Goal: Information Seeking & Learning: Find specific page/section

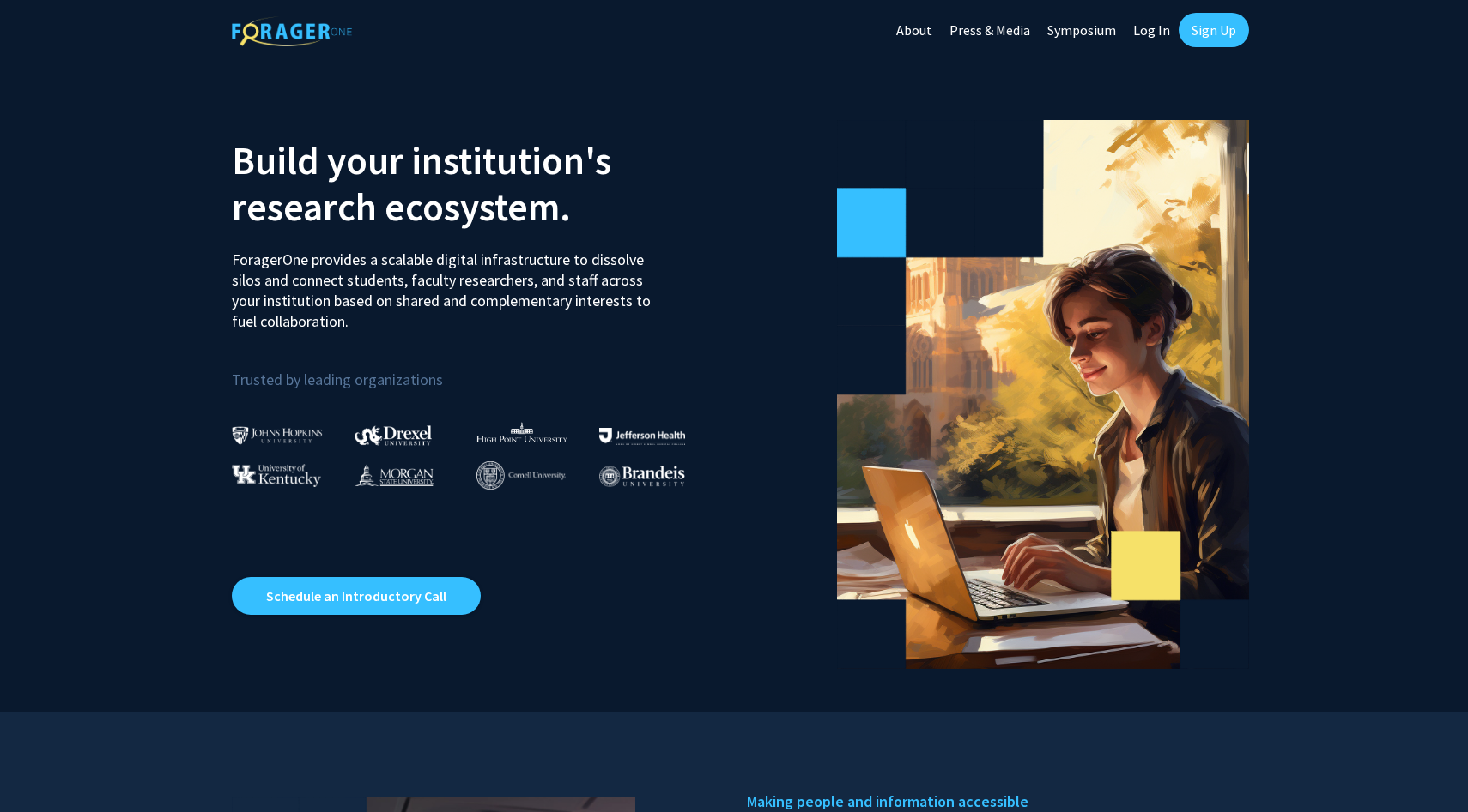
click at [1205, 31] on link "Sign Up" at bounding box center [1214, 29] width 70 height 34
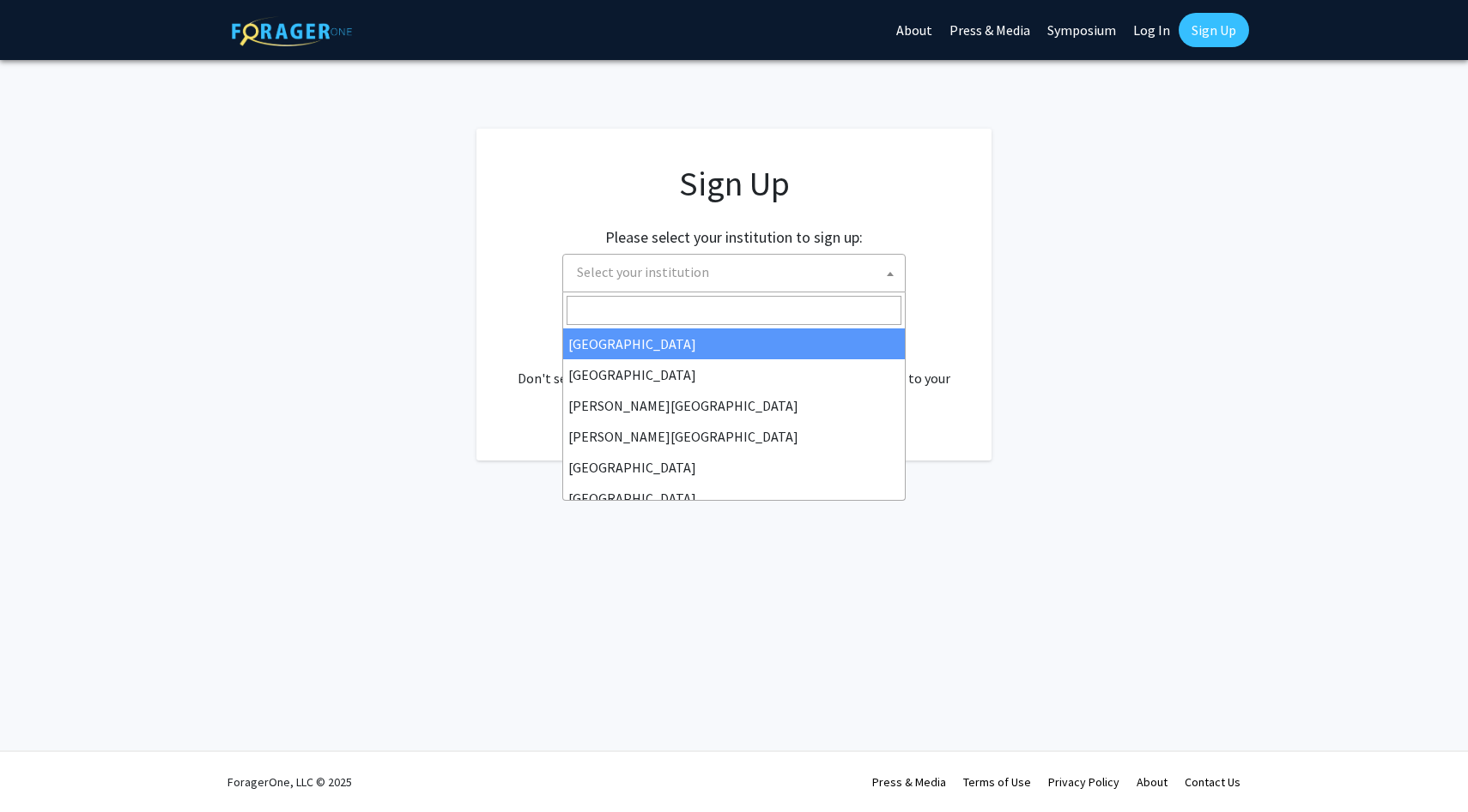
click at [722, 272] on span "Select your institution" at bounding box center [737, 273] width 335 height 35
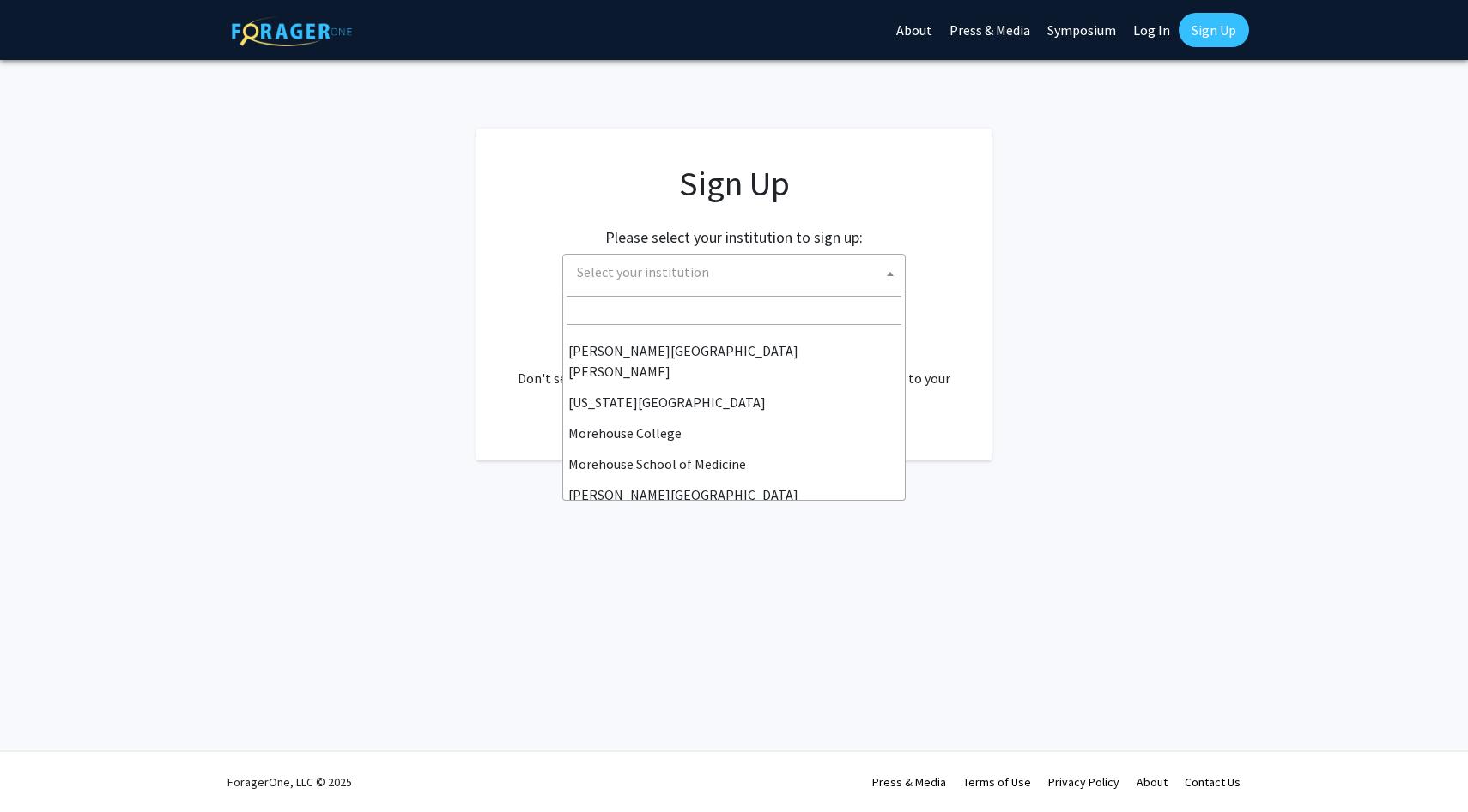
scroll to position [601, 0]
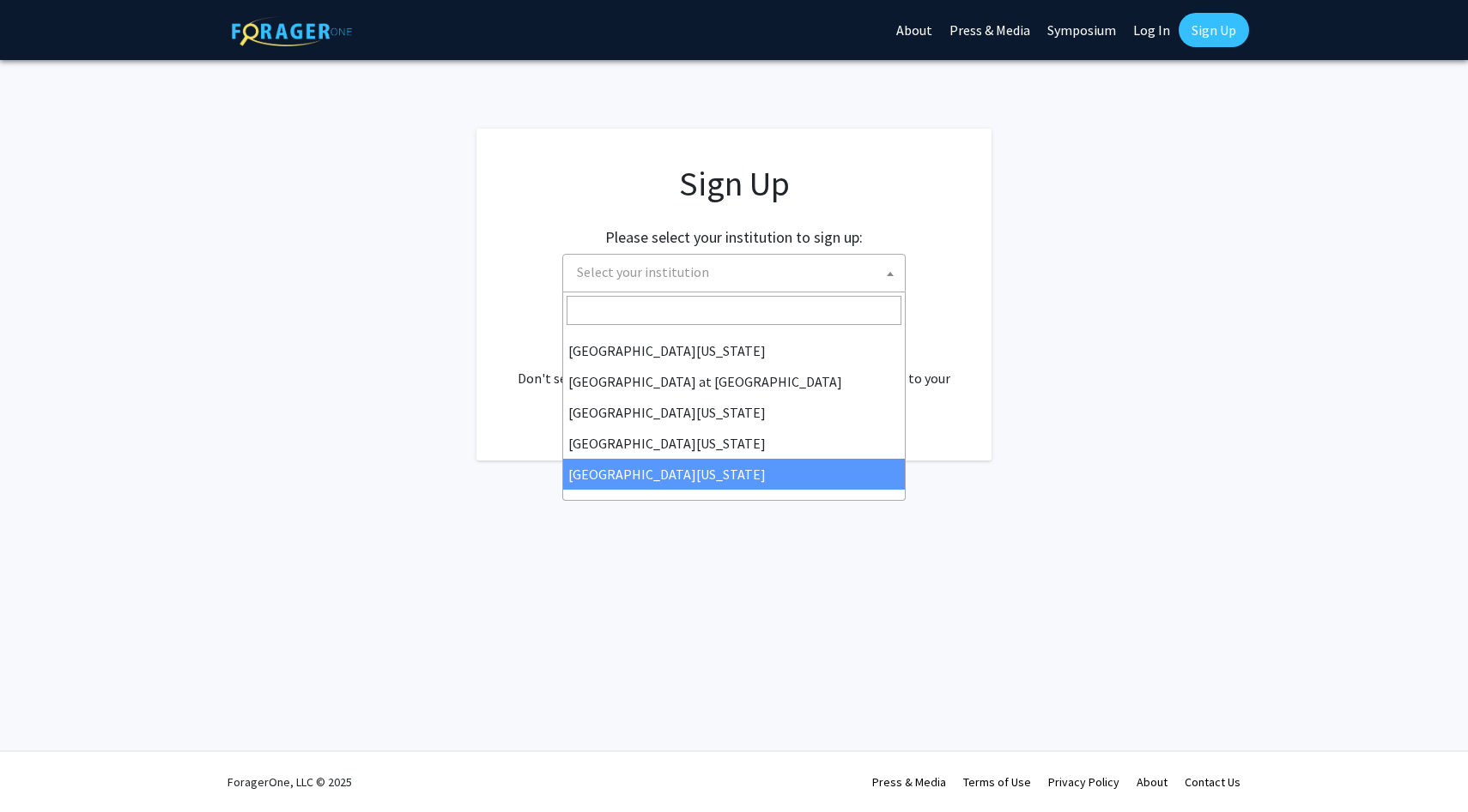
select select "33"
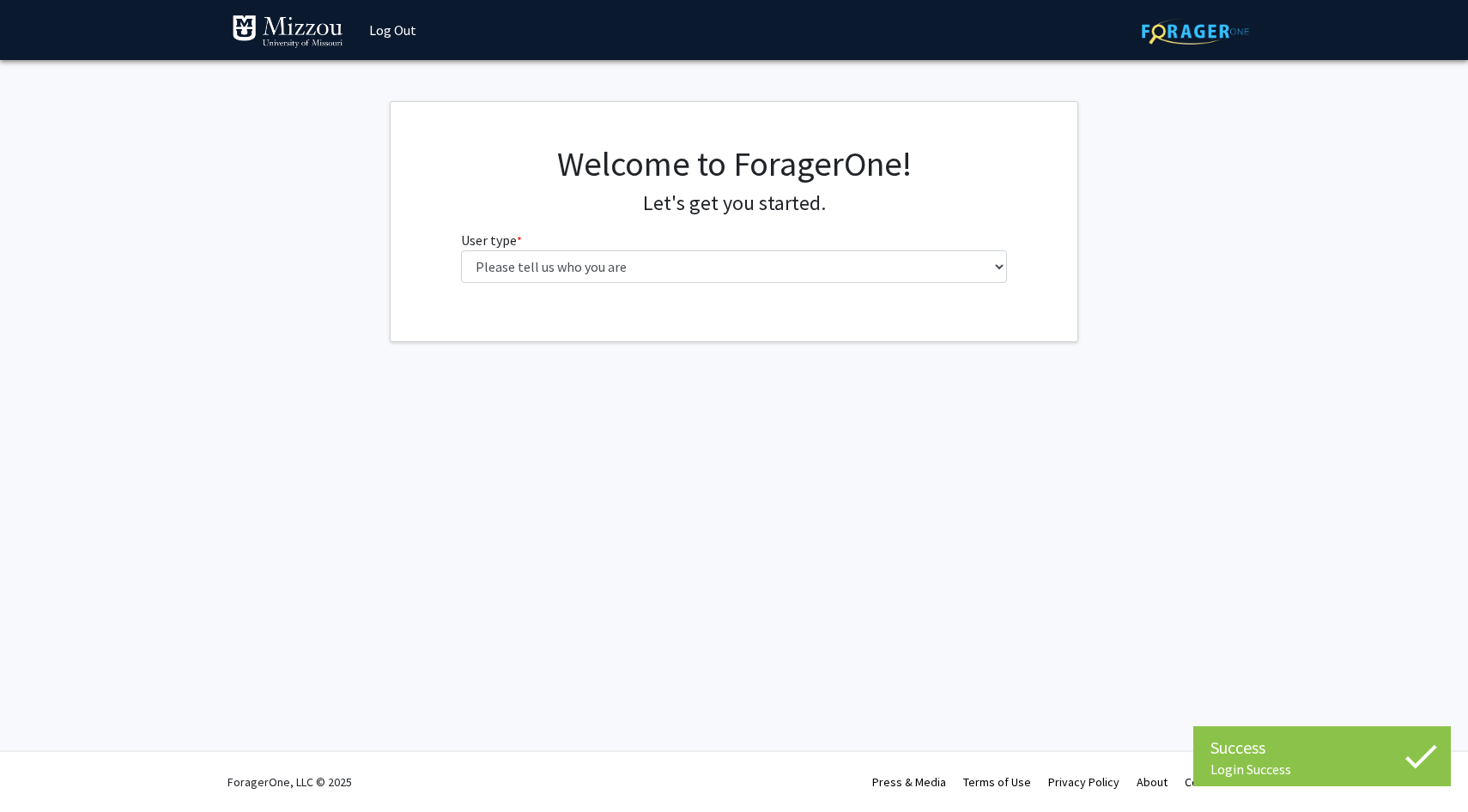
click at [658, 236] on fg-select "User type * required Please tell us who you are Undergraduate Student Master's …" at bounding box center [734, 256] width 546 height 54
click at [652, 273] on select "Please tell us who you are Undergraduate Student Master's Student Doctoral Cand…" at bounding box center [734, 266] width 546 height 32
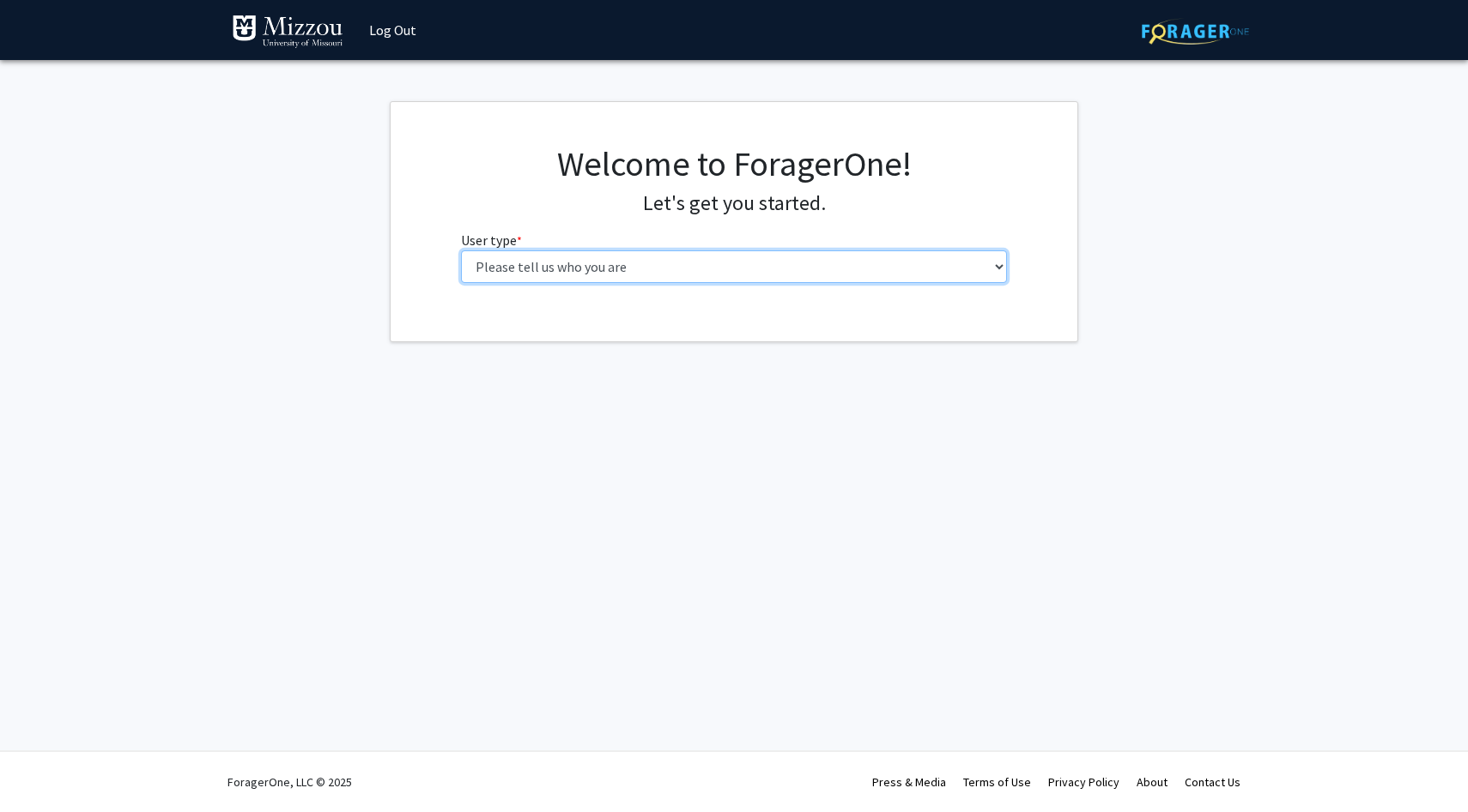
click at [603, 251] on select "Please tell us who you are Undergraduate Student Master's Student Doctoral Cand…" at bounding box center [734, 266] width 546 height 32
select select "1: undergrad"
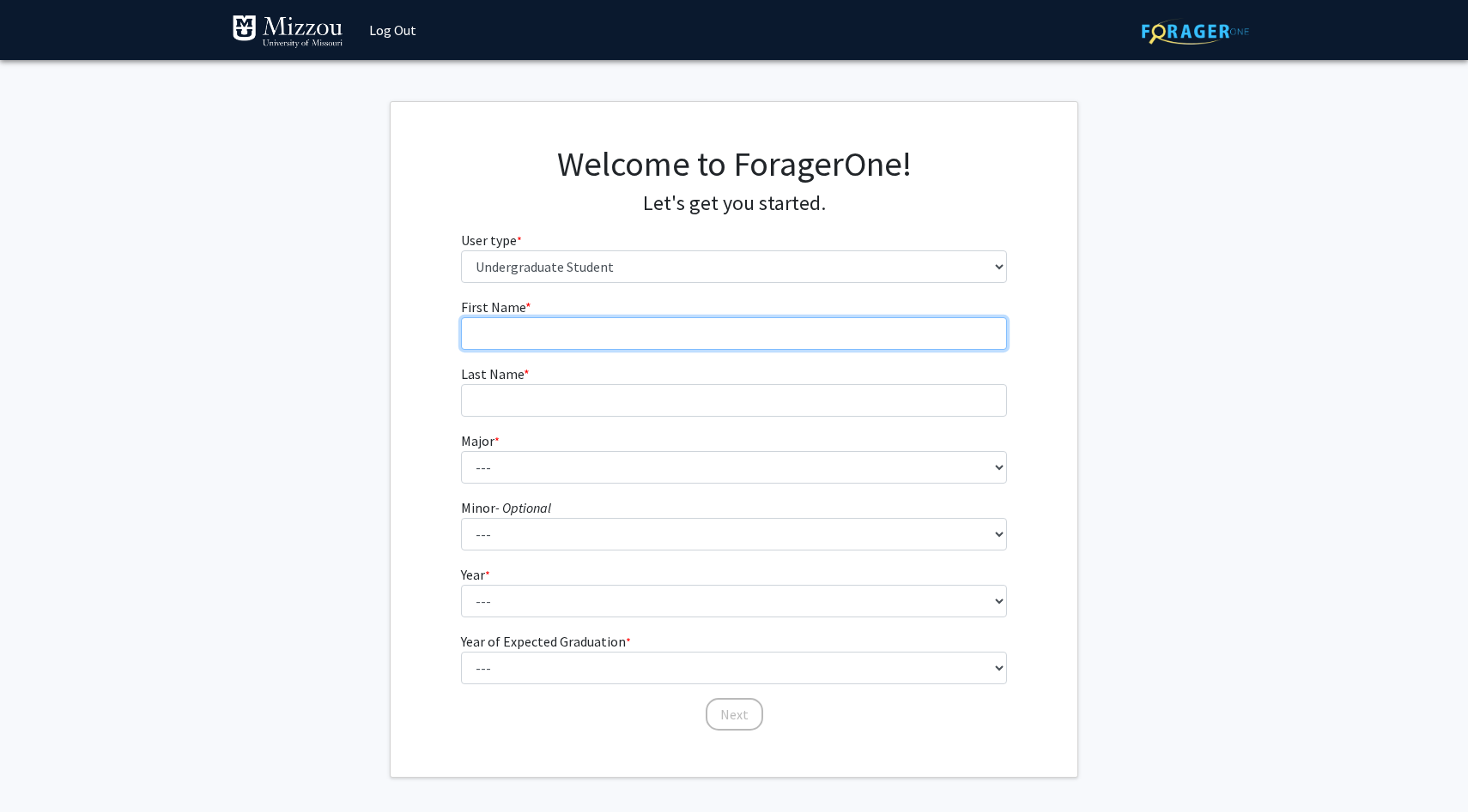
click at [705, 344] on input "First Name * required" at bounding box center [734, 333] width 546 height 32
type input "[PERSON_NAME]"
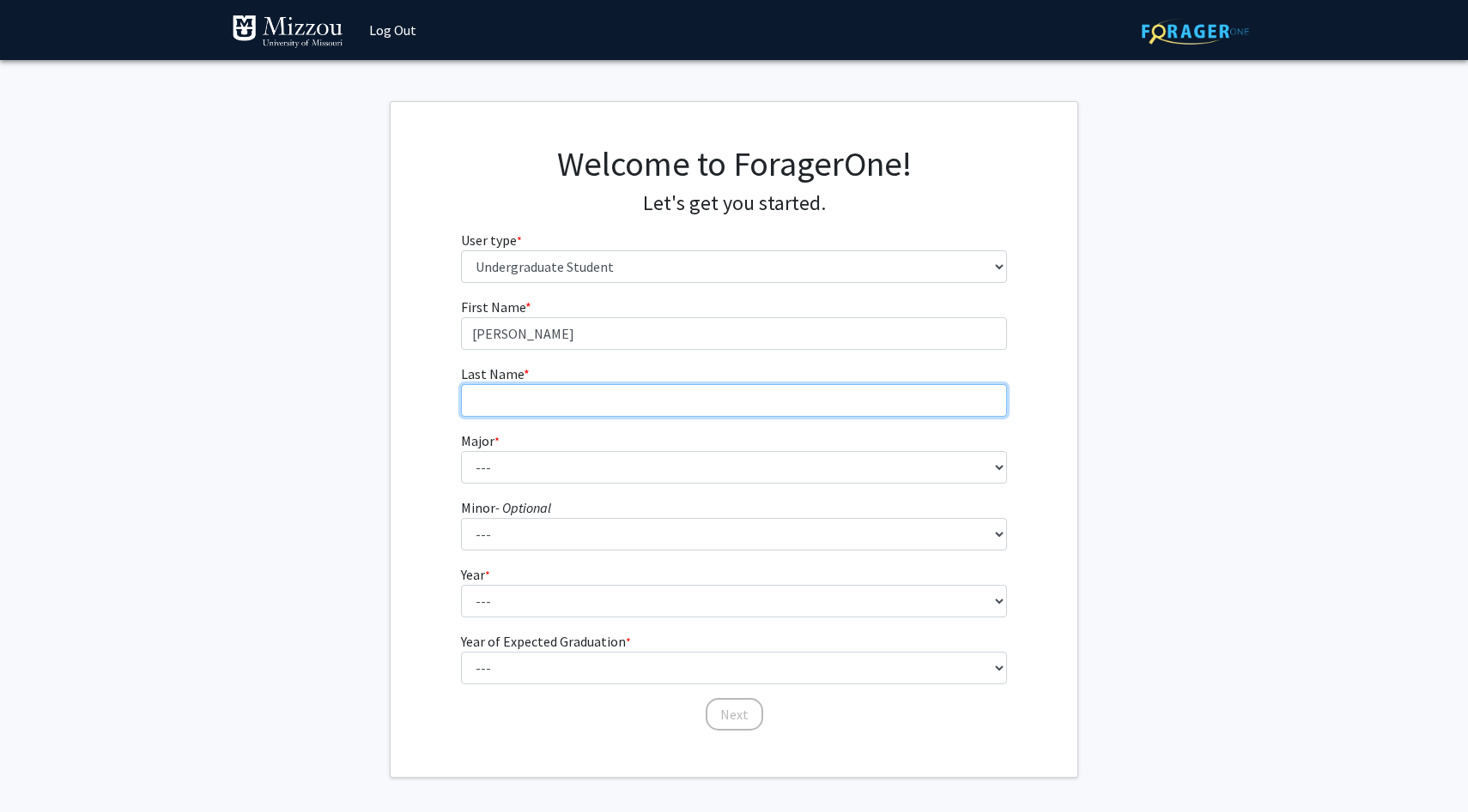
type input "[PERSON_NAME]"
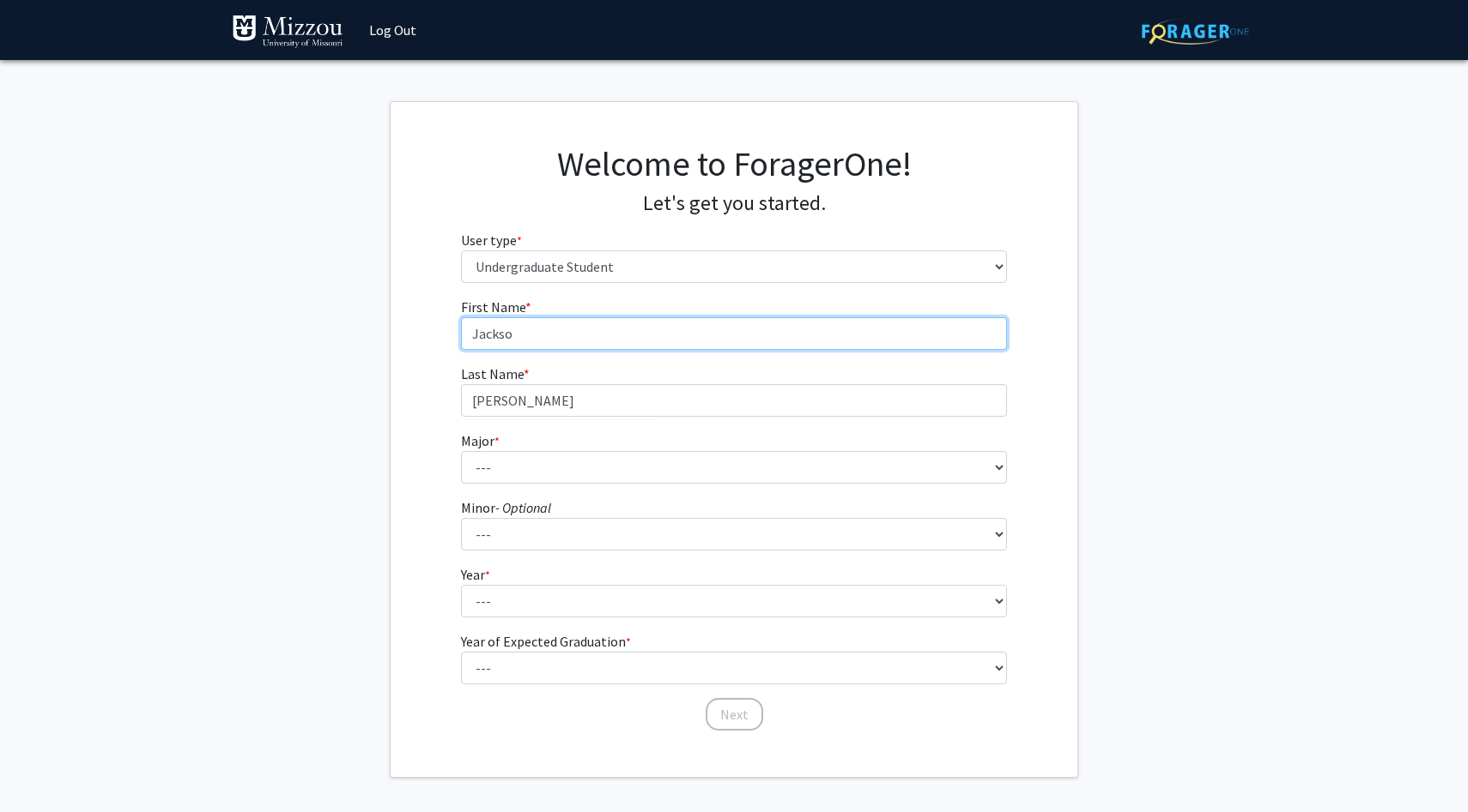
type input "[PERSON_NAME]"
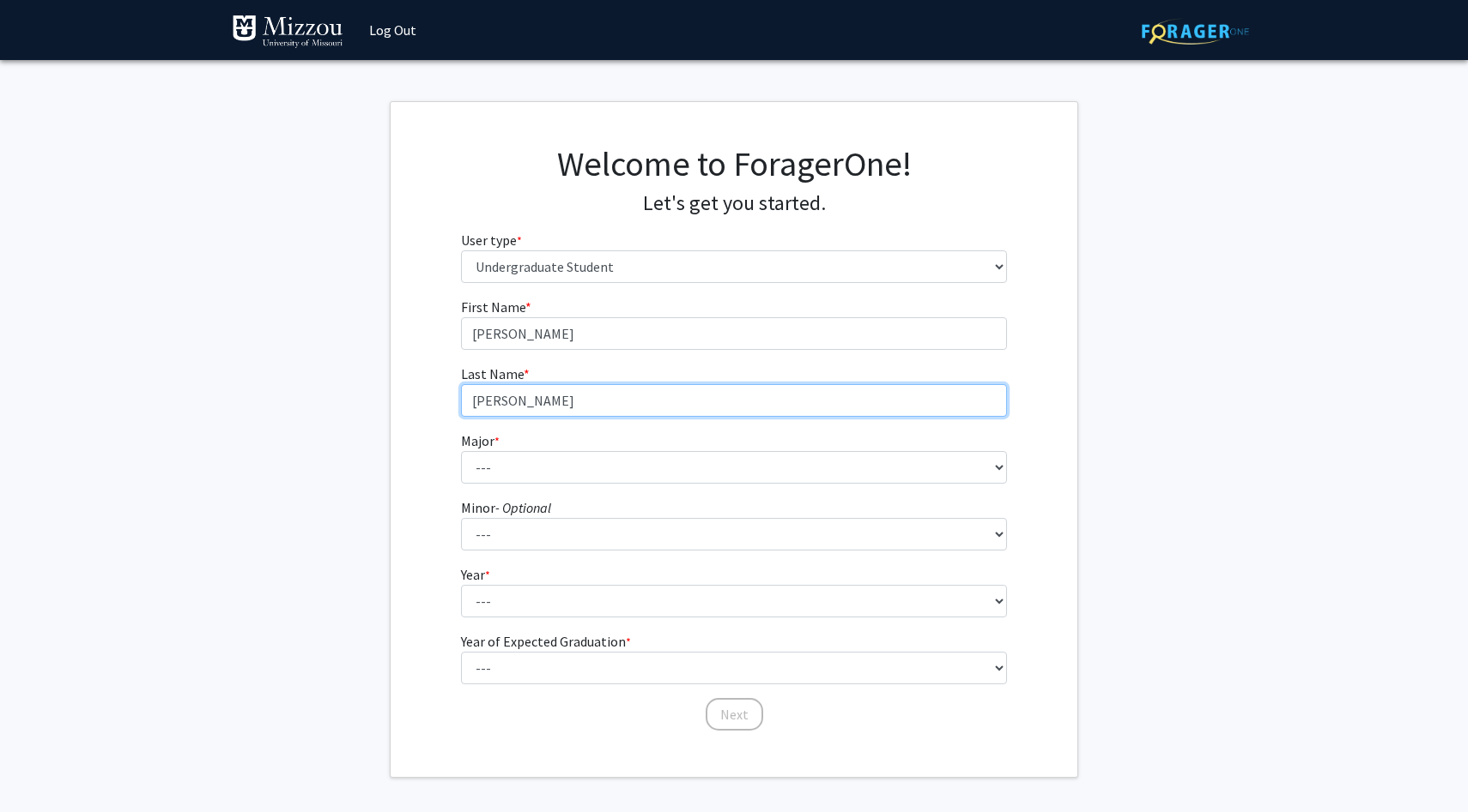
click at [522, 406] on input "[PERSON_NAME]" at bounding box center [734, 400] width 546 height 32
type input "[PERSON_NAME]"
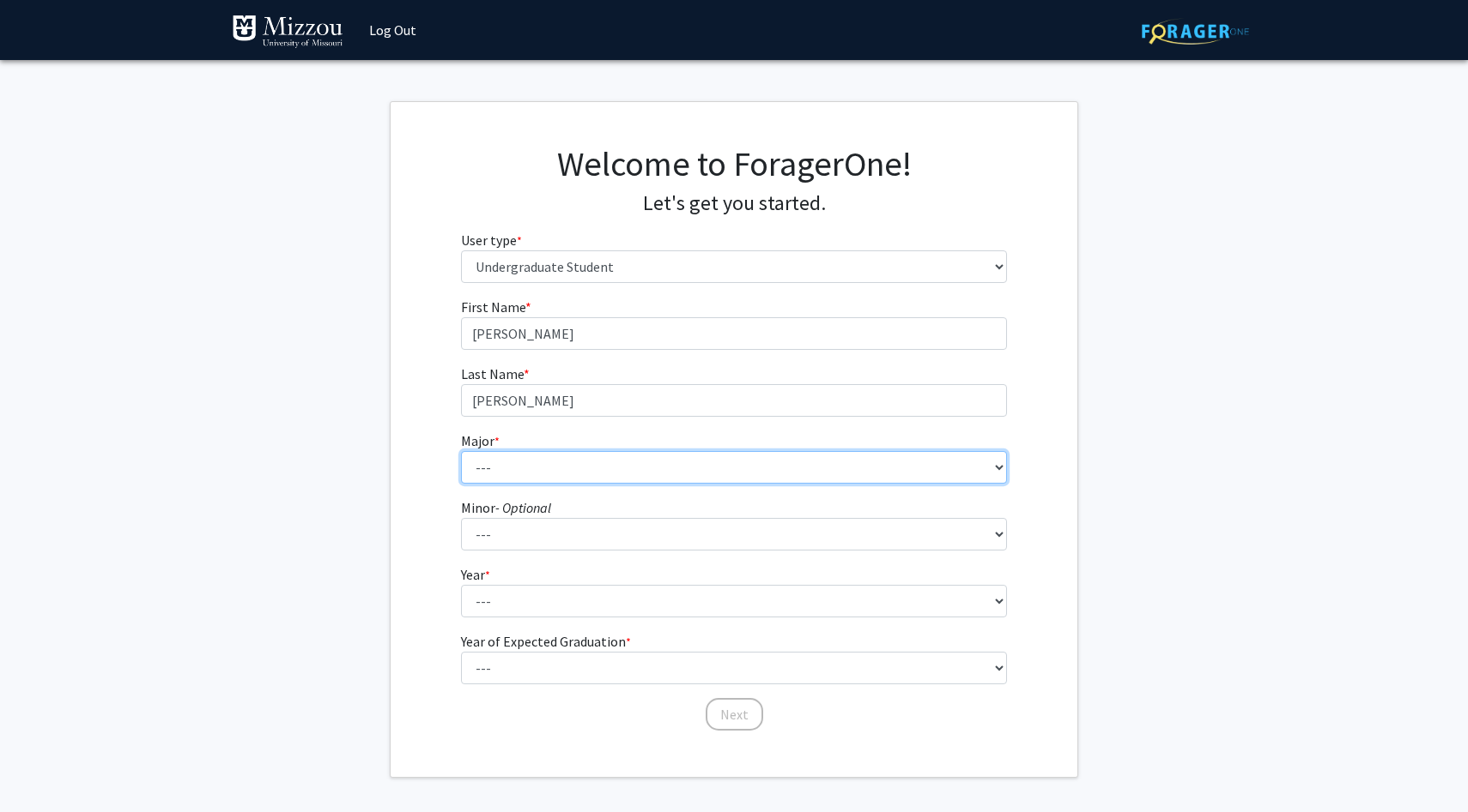
click at [495, 456] on select "--- Agribusiness Management Agricultural Education Agricultural Education: Comm…" at bounding box center [734, 466] width 546 height 32
select select "20: 2508"
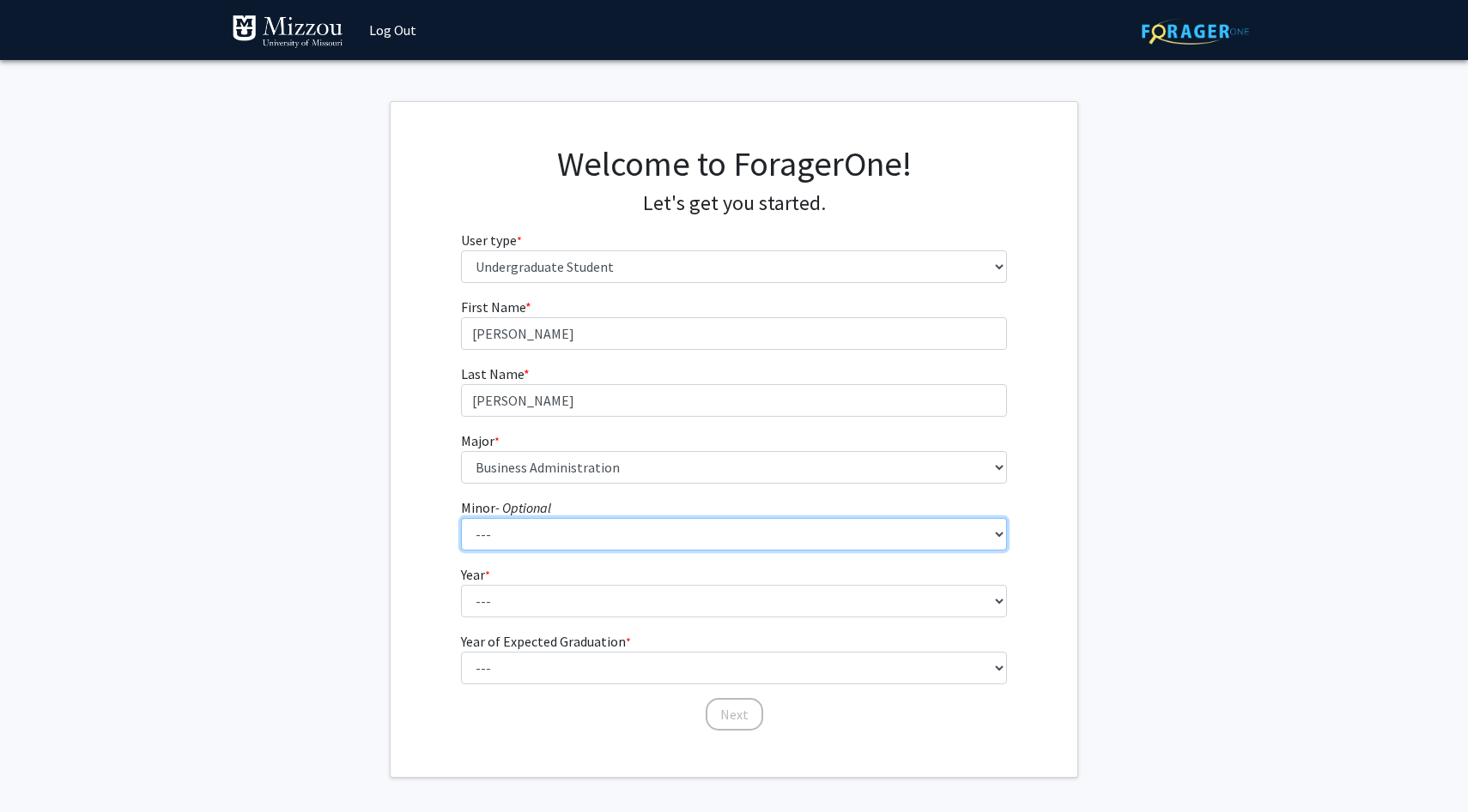
click at [552, 541] on select "--- Accountancy Aerospace Engineering Aerospace Studies Agribusiness Management…" at bounding box center [734, 534] width 546 height 32
select select "35: 1991"
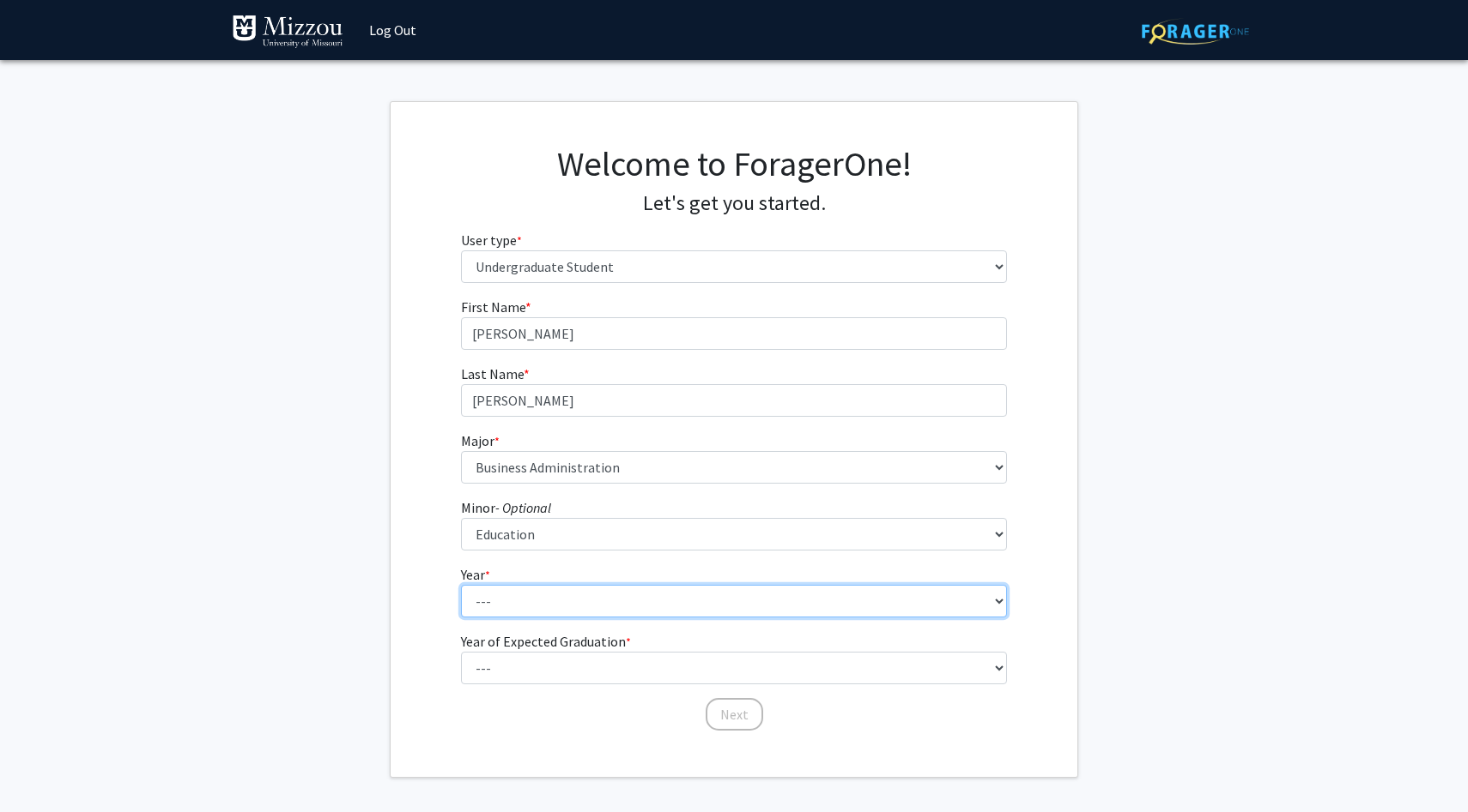
click at [563, 603] on select "--- First-year Sophomore Junior Senior Postbaccalaureate Certificate" at bounding box center [734, 601] width 546 height 32
select select "3: junior"
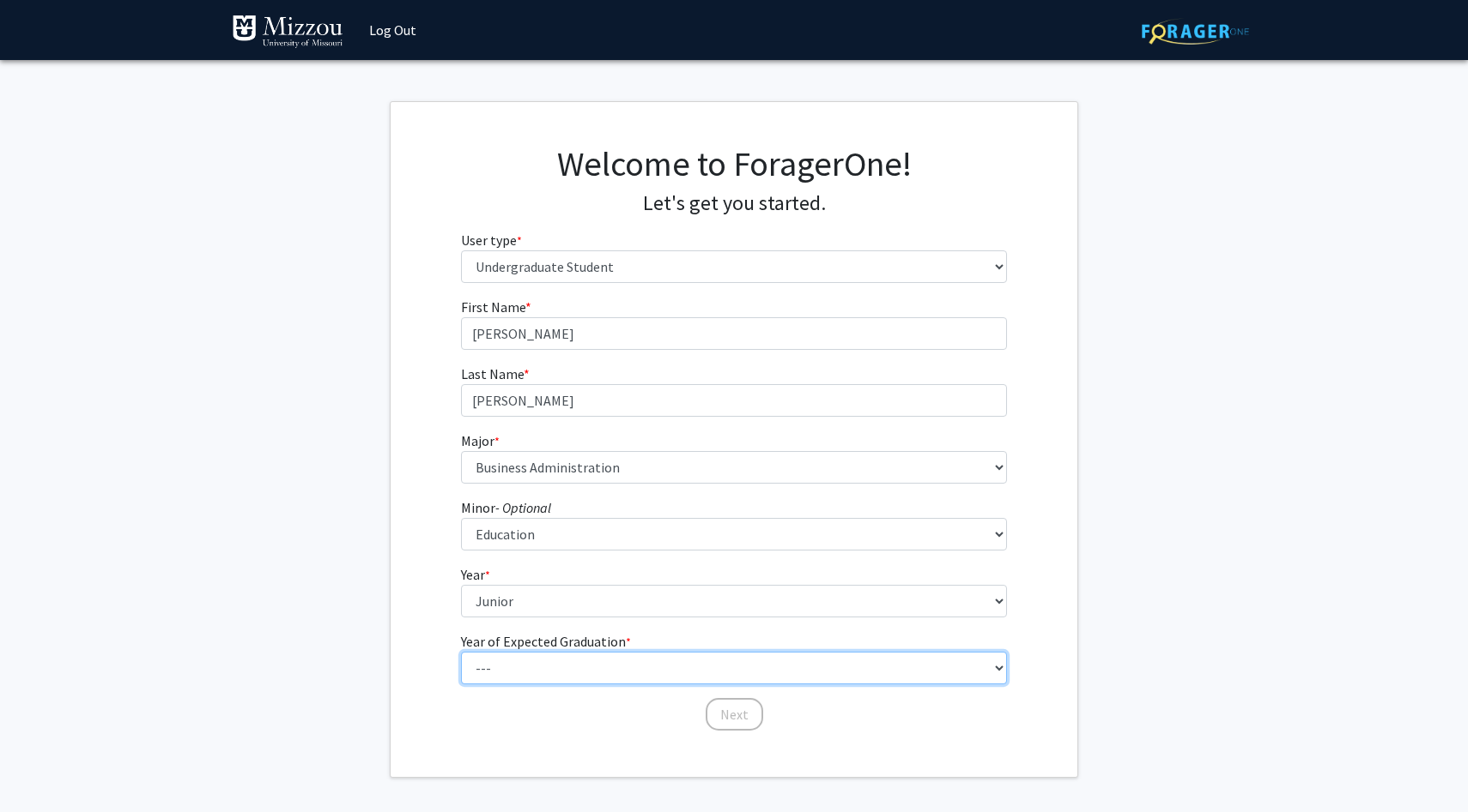
click at [536, 659] on select "--- 2025 2026 2027 2028 2029 2030 2031 2032 2033 2034" at bounding box center [734, 668] width 546 height 32
select select "3: 2027"
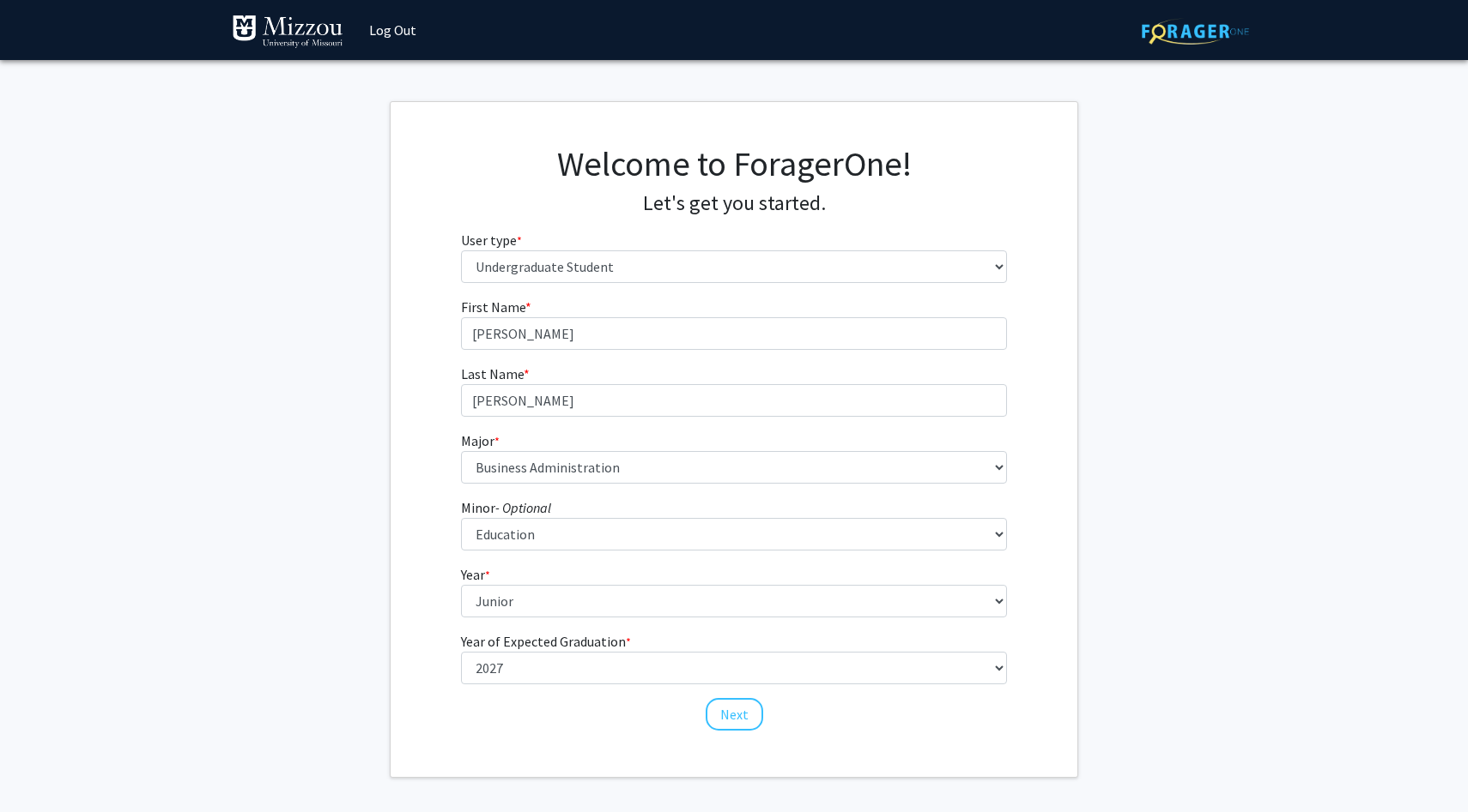
click at [598, 734] on div "Welcome to ForagerOne! Let's get you started. User type * required Please tell …" at bounding box center [734, 439] width 687 height 675
click at [718, 714] on button "Next" at bounding box center [734, 714] width 57 height 32
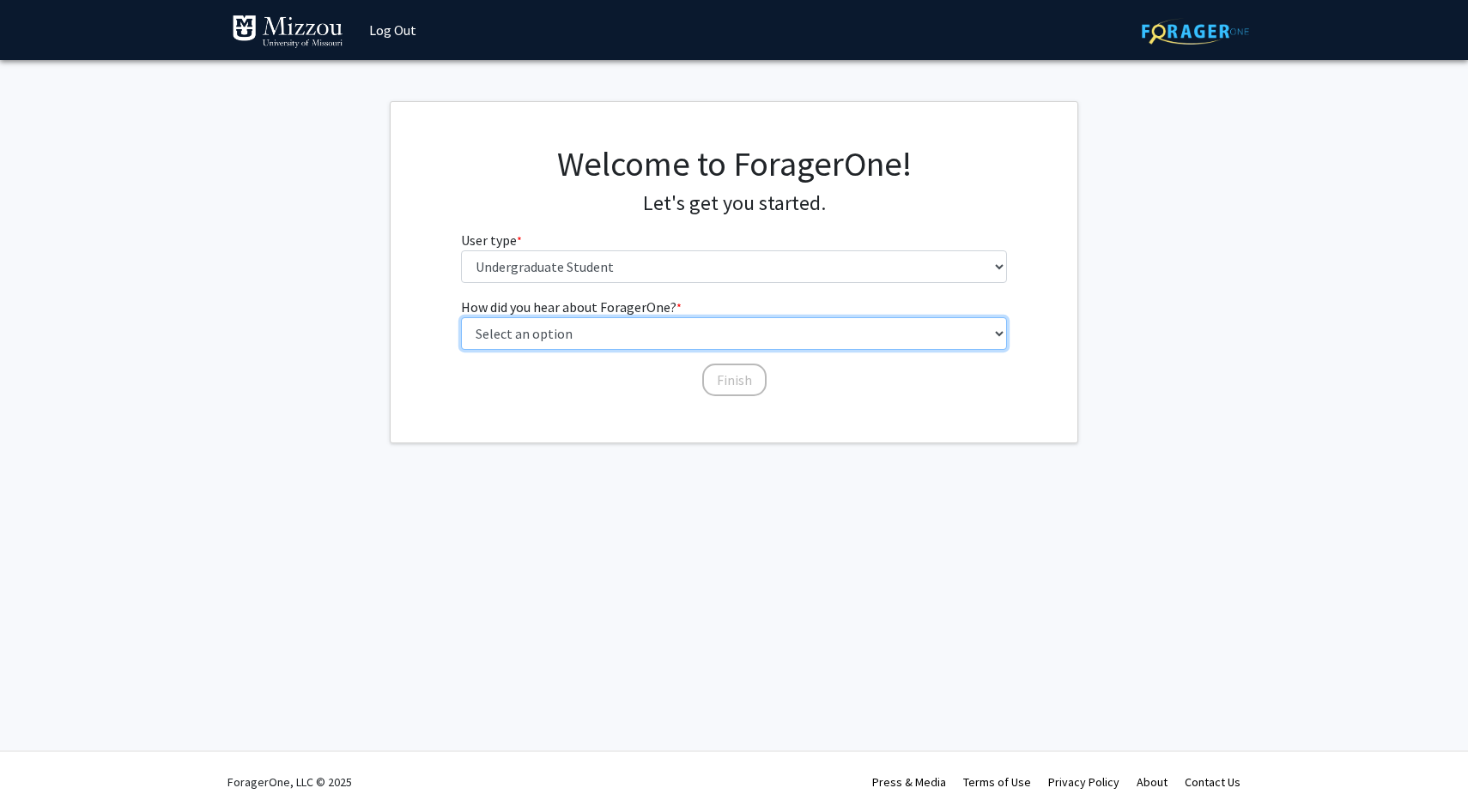
click at [628, 334] on select "Select an option Peer/student recommendation Faculty/staff recommendation Unive…" at bounding box center [734, 333] width 546 height 32
select select "2: faculty_recommendation"
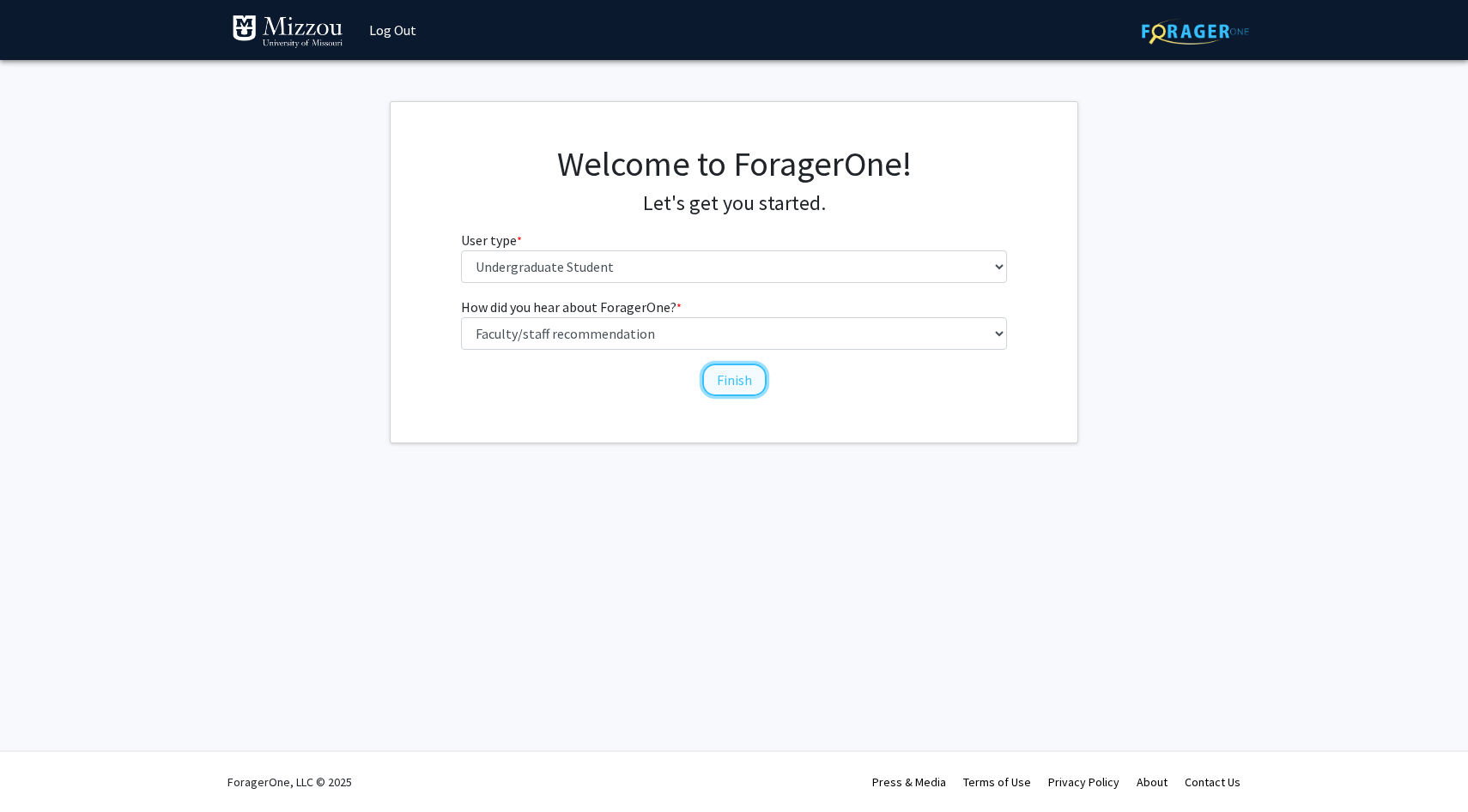
click at [730, 381] on button "Finish" at bounding box center [734, 380] width 64 height 32
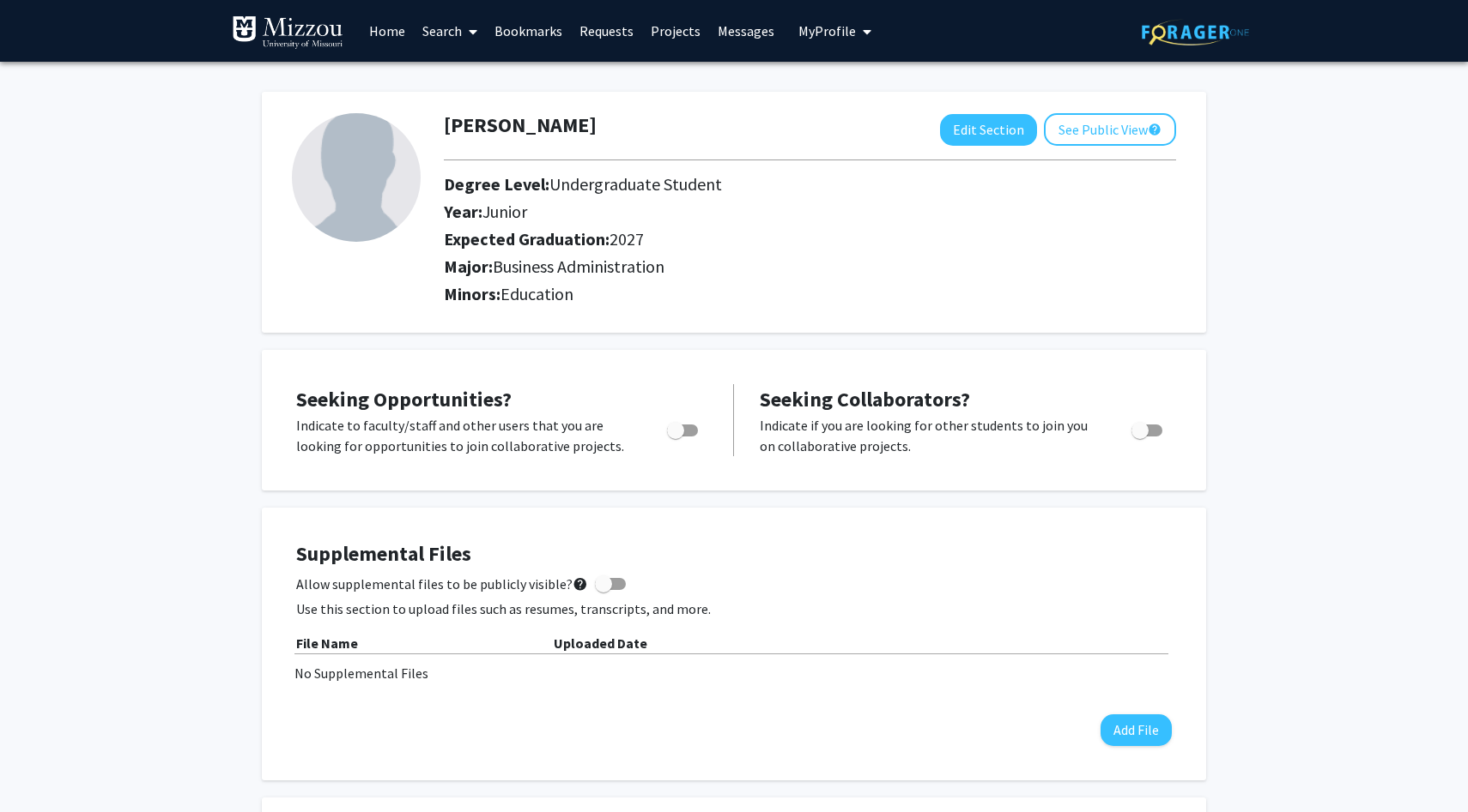
click at [386, 30] on link "Home" at bounding box center [387, 31] width 54 height 60
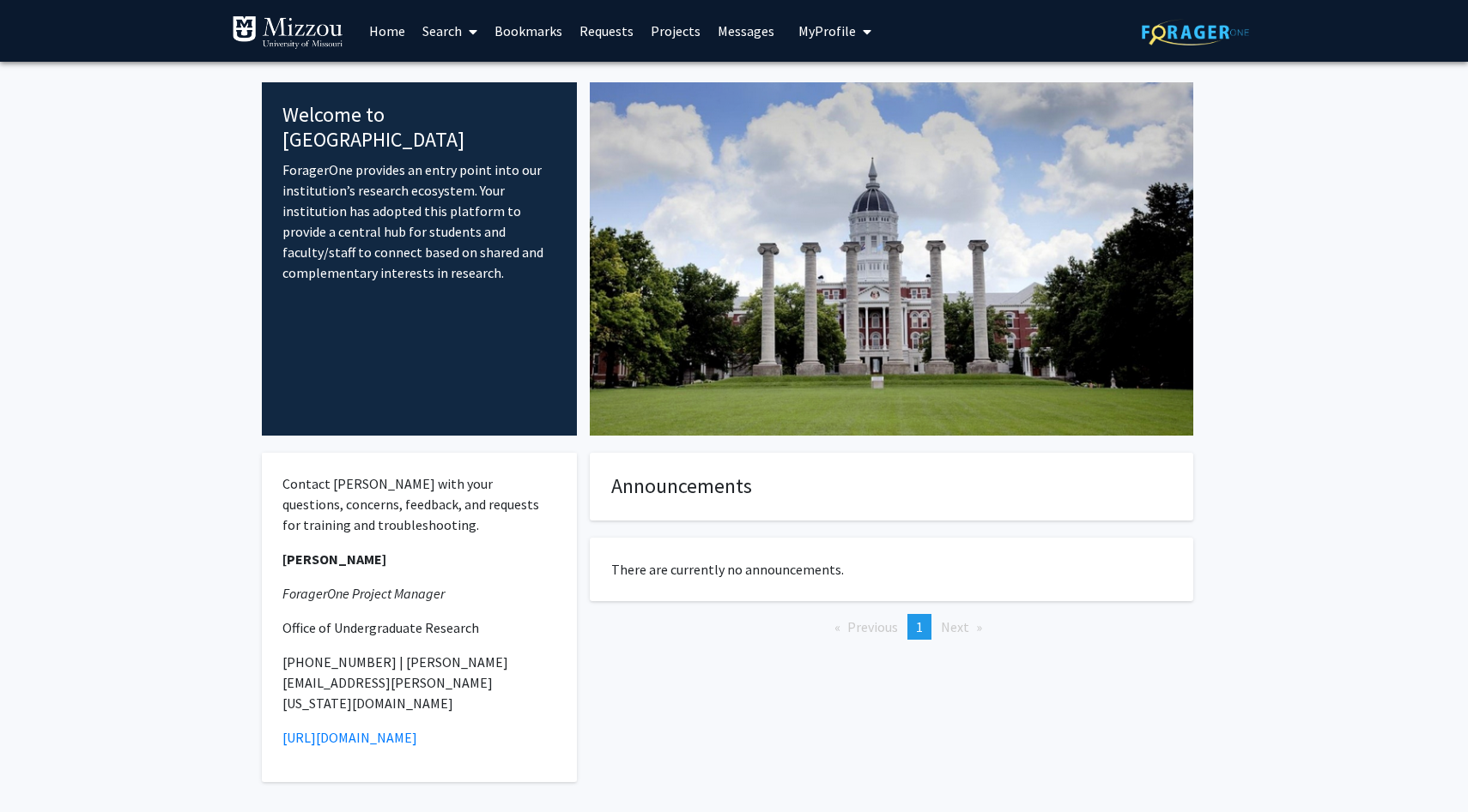
click at [659, 34] on link "Projects" at bounding box center [675, 31] width 67 height 60
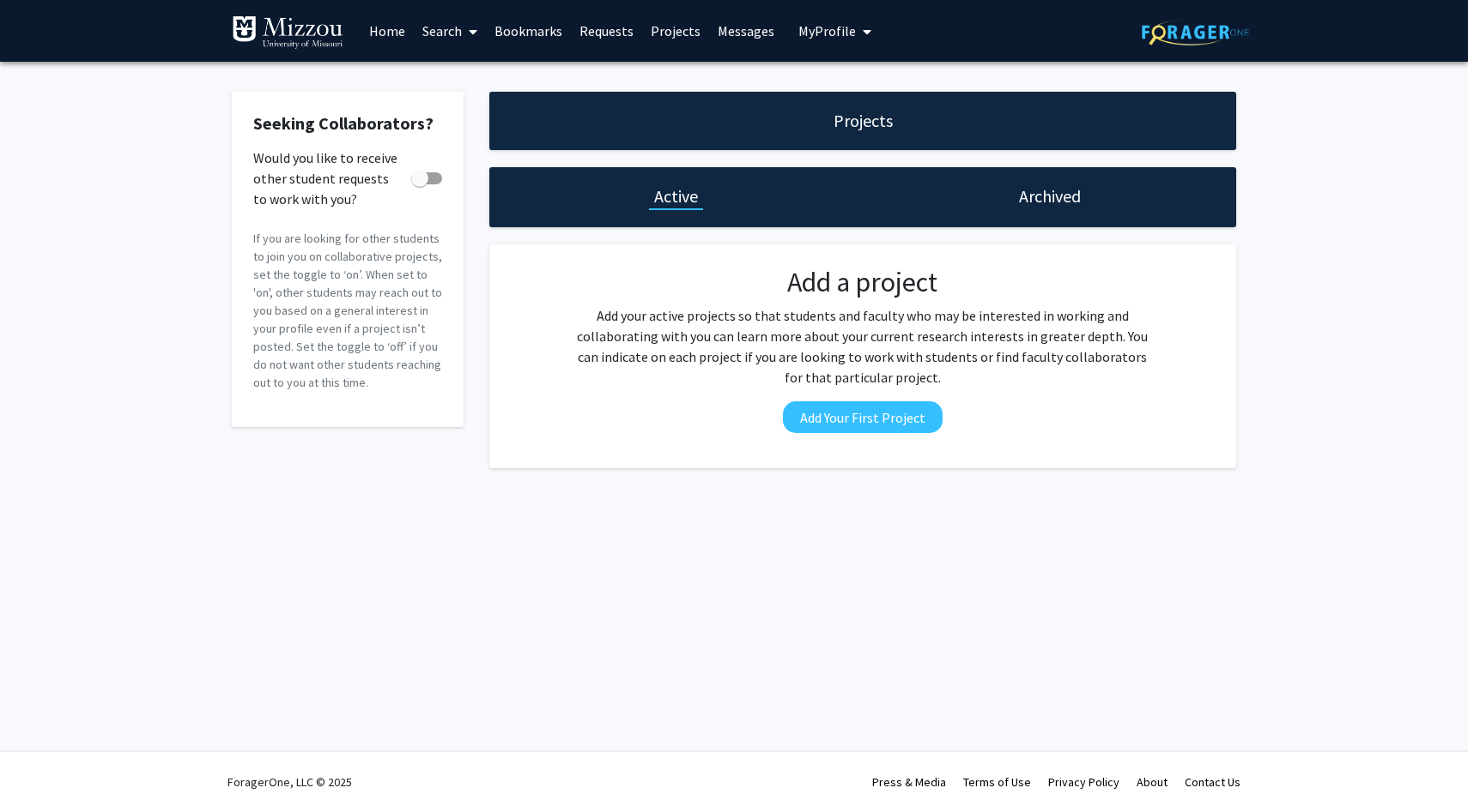
click at [440, 27] on link "Search" at bounding box center [450, 31] width 72 height 60
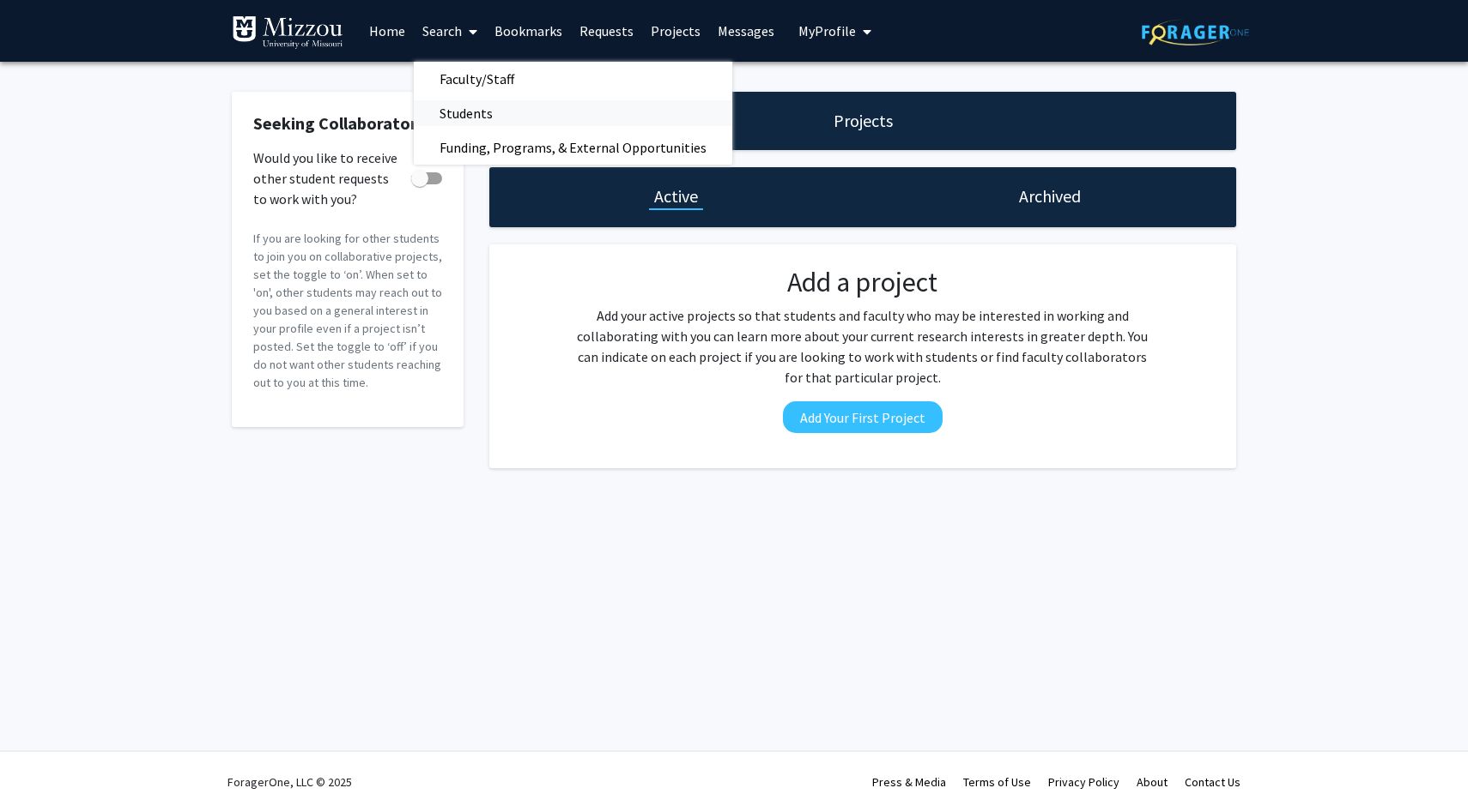
click at [480, 112] on span "Students" at bounding box center [466, 113] width 104 height 34
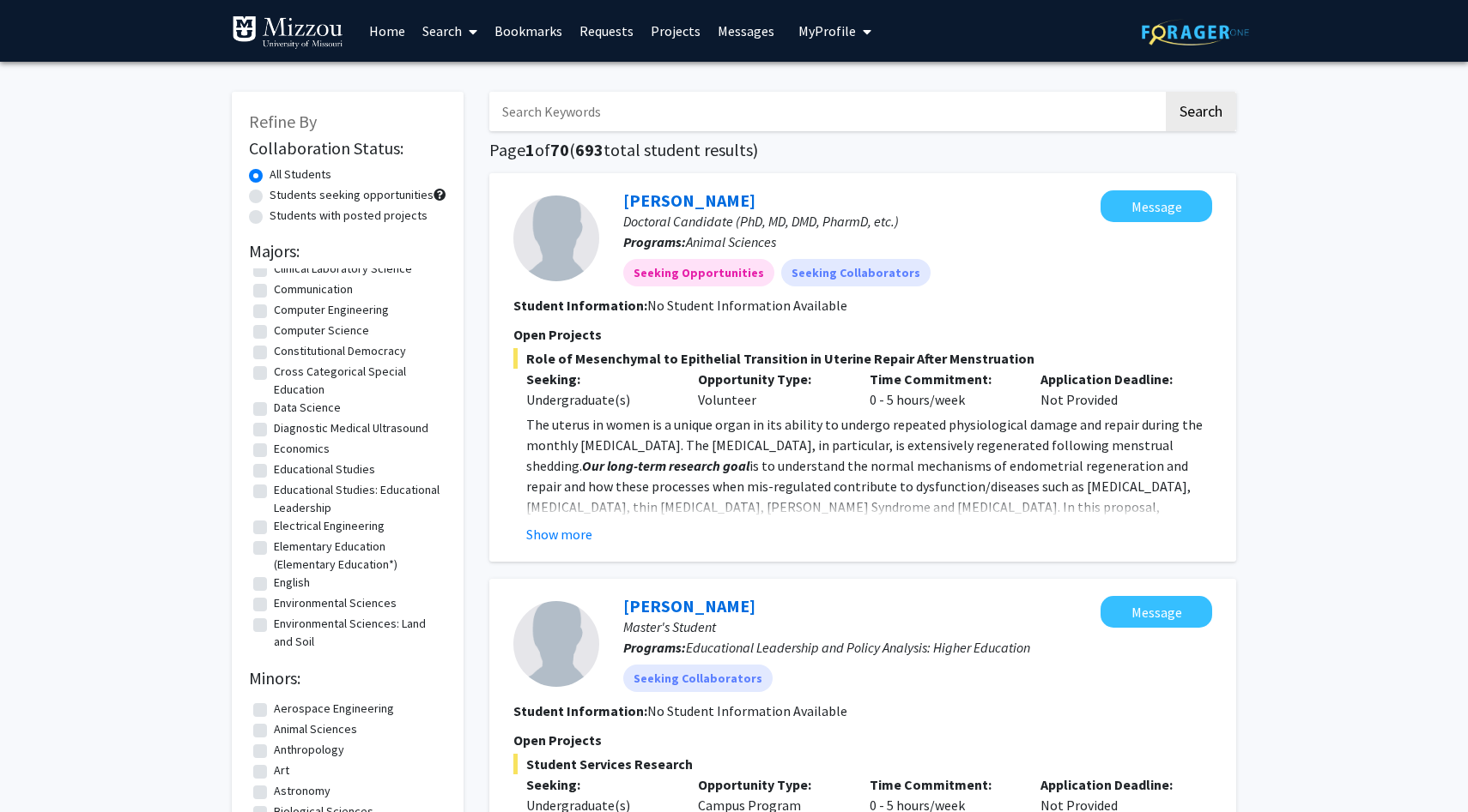
scroll to position [301, 0]
click at [274, 467] on label "Educational Studies" at bounding box center [324, 464] width 101 height 18
click at [274, 466] on input "Educational Studies" at bounding box center [279, 461] width 11 height 11
checkbox input "true"
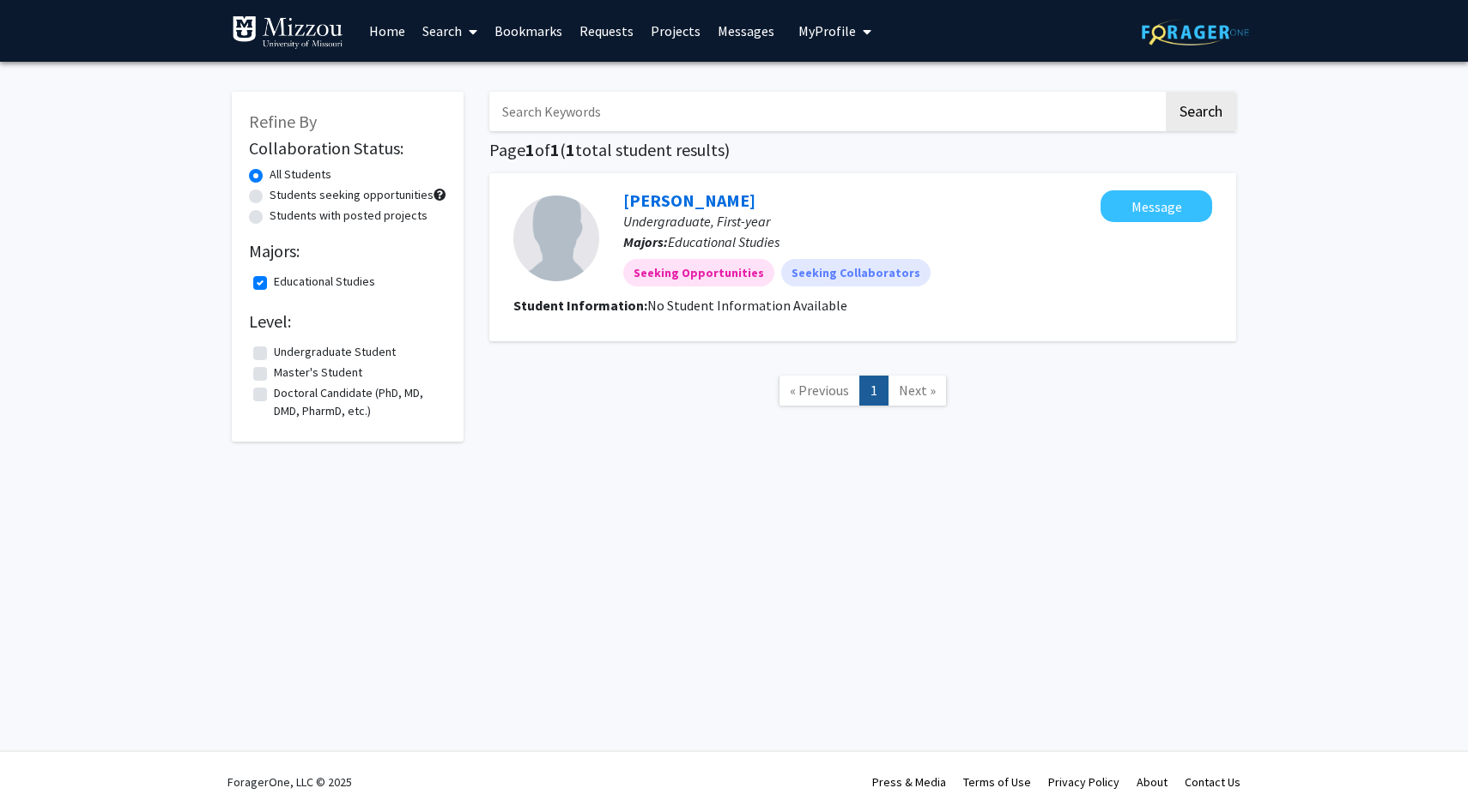
click at [274, 349] on label "Undergraduate Student" at bounding box center [334, 351] width 122 height 18
click at [274, 349] on input "Undergraduate Student" at bounding box center [279, 348] width 11 height 11
checkbox input "true"
click at [960, 111] on input "Search Keywords" at bounding box center [826, 111] width 674 height 40
type input "special education"
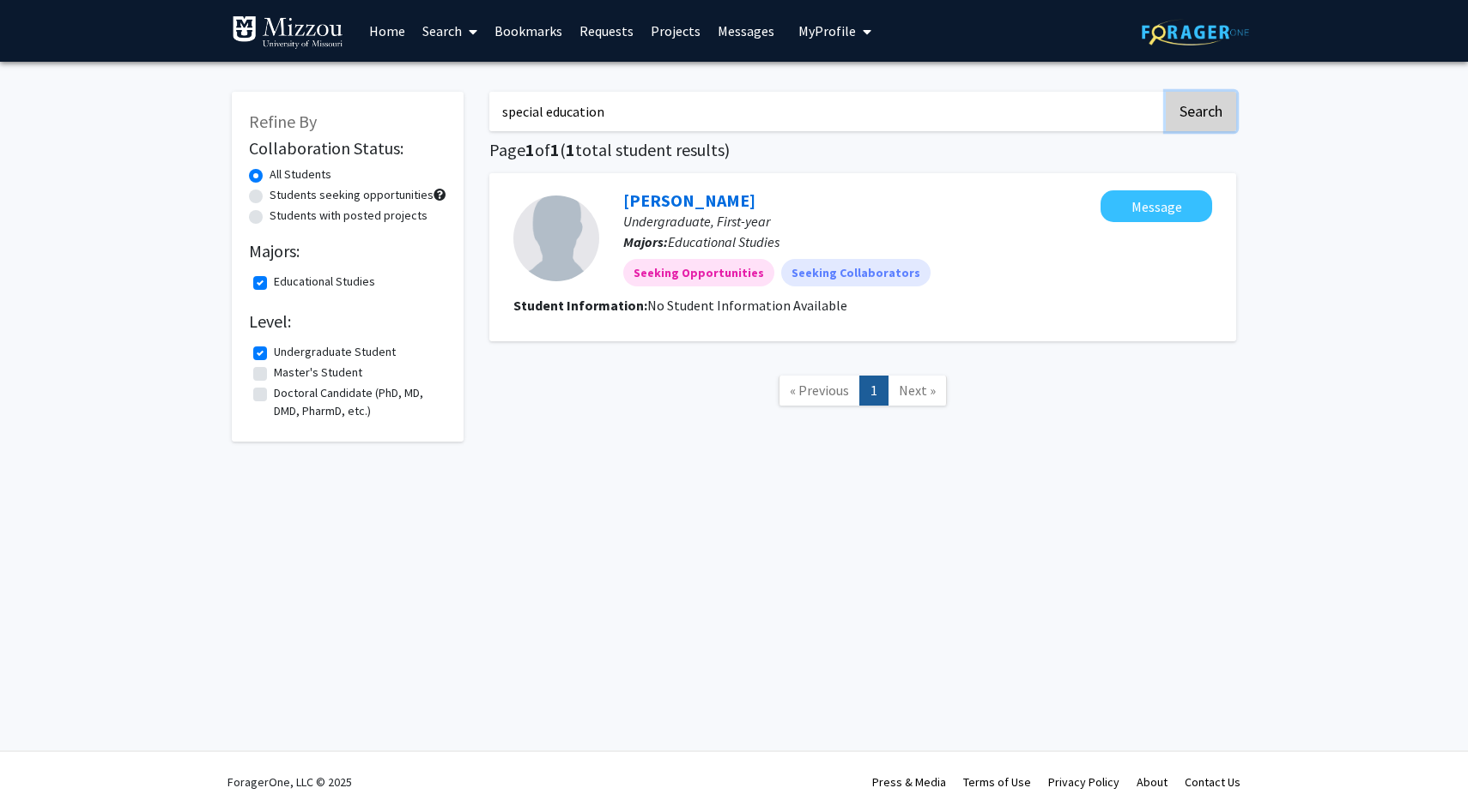
click at [1199, 127] on button "Search" at bounding box center [1201, 111] width 70 height 40
checkbox input "false"
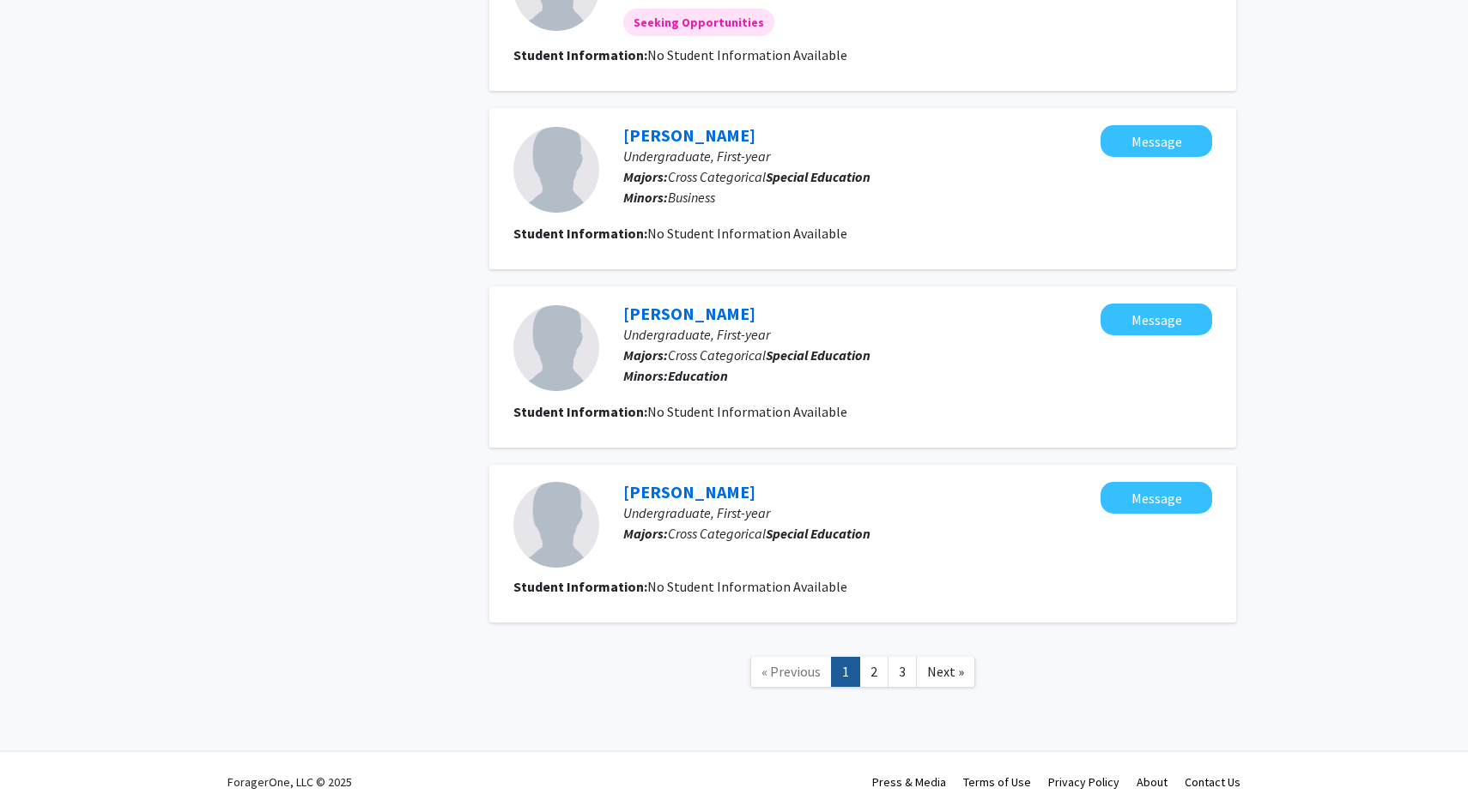
scroll to position [1585, 0]
click at [903, 675] on link "3" at bounding box center [902, 673] width 29 height 30
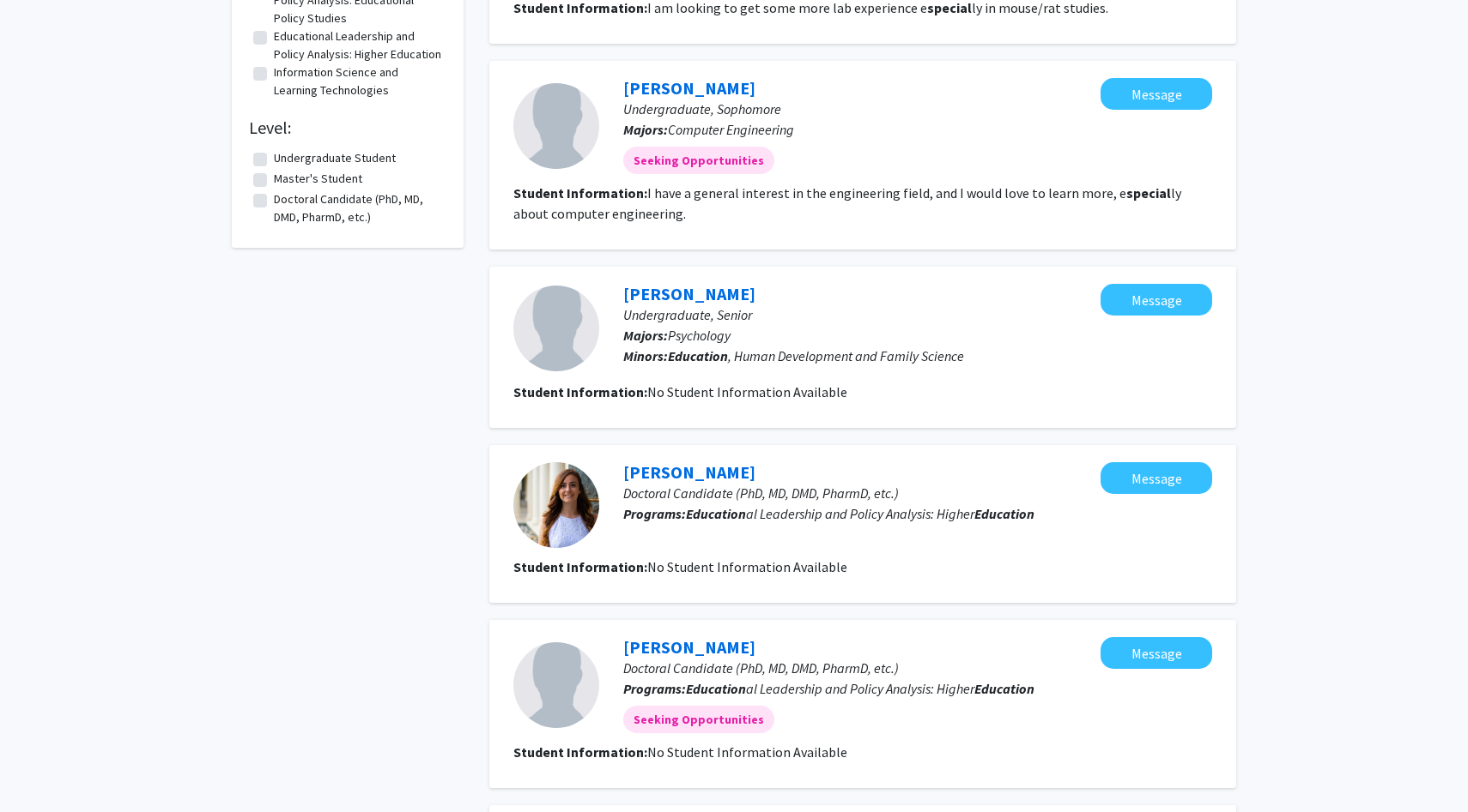
scroll to position [1386, 0]
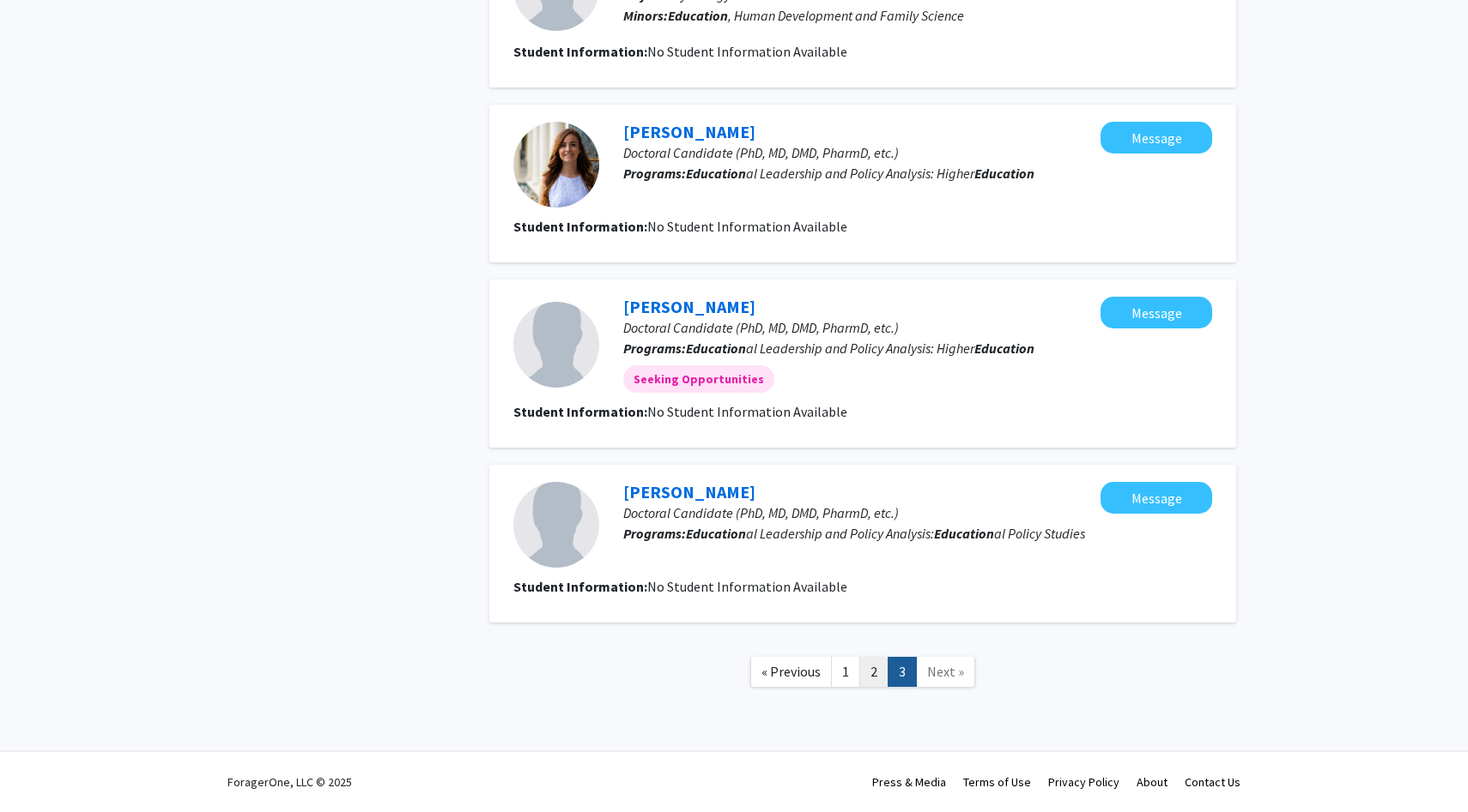
click at [869, 675] on link "2" at bounding box center [874, 672] width 29 height 30
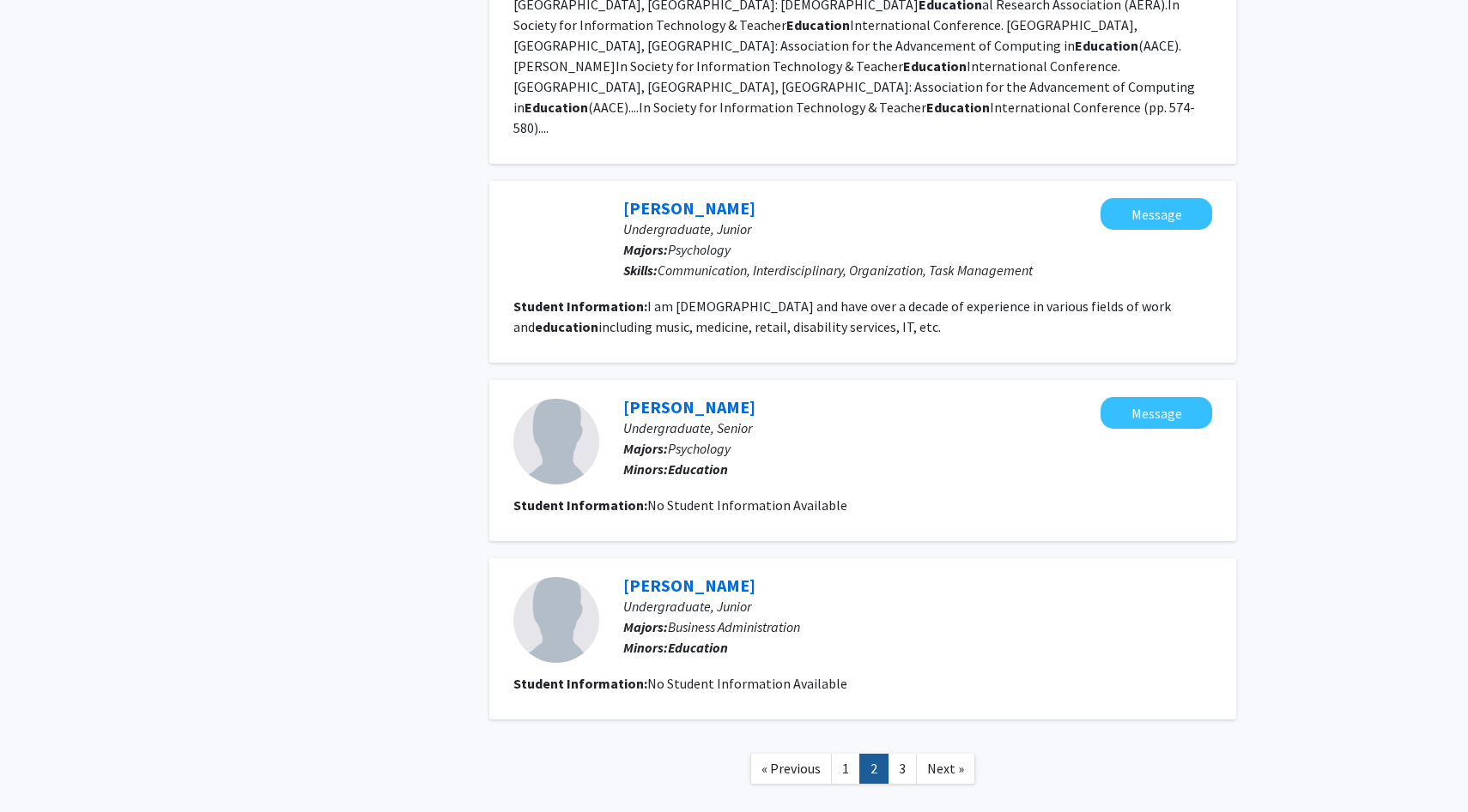
scroll to position [1455, 0]
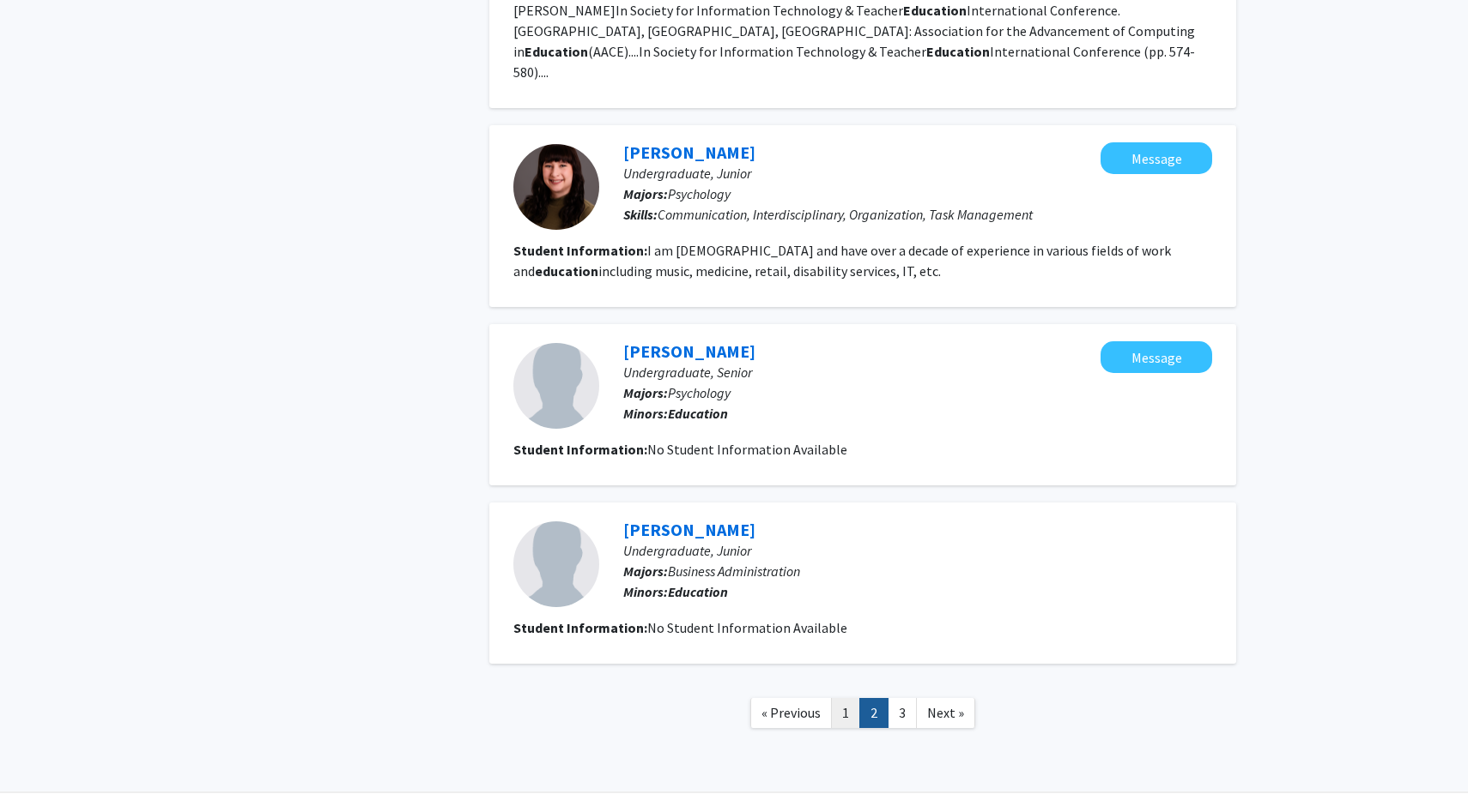
click at [842, 698] on link "1" at bounding box center [846, 713] width 29 height 30
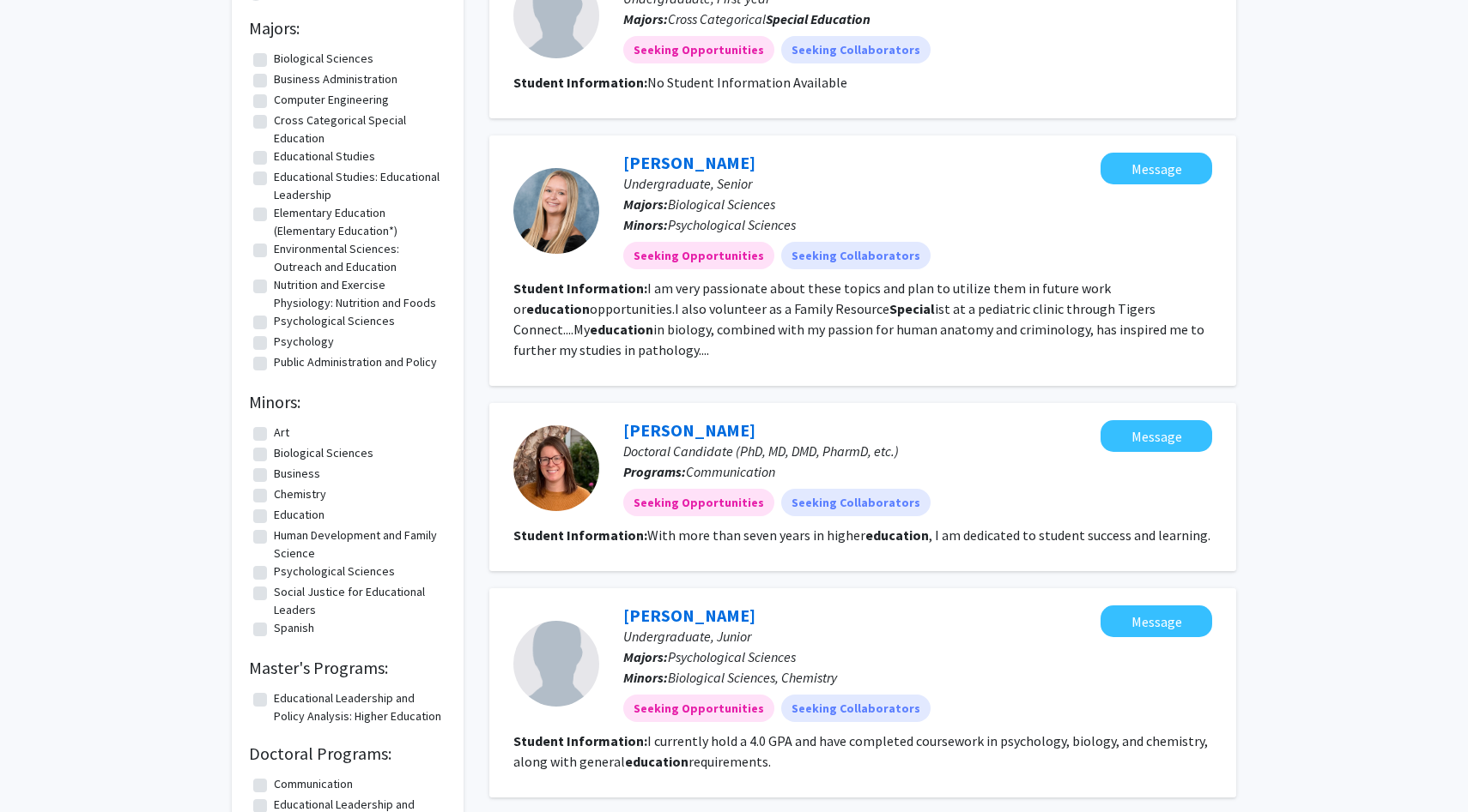
scroll to position [227, 0]
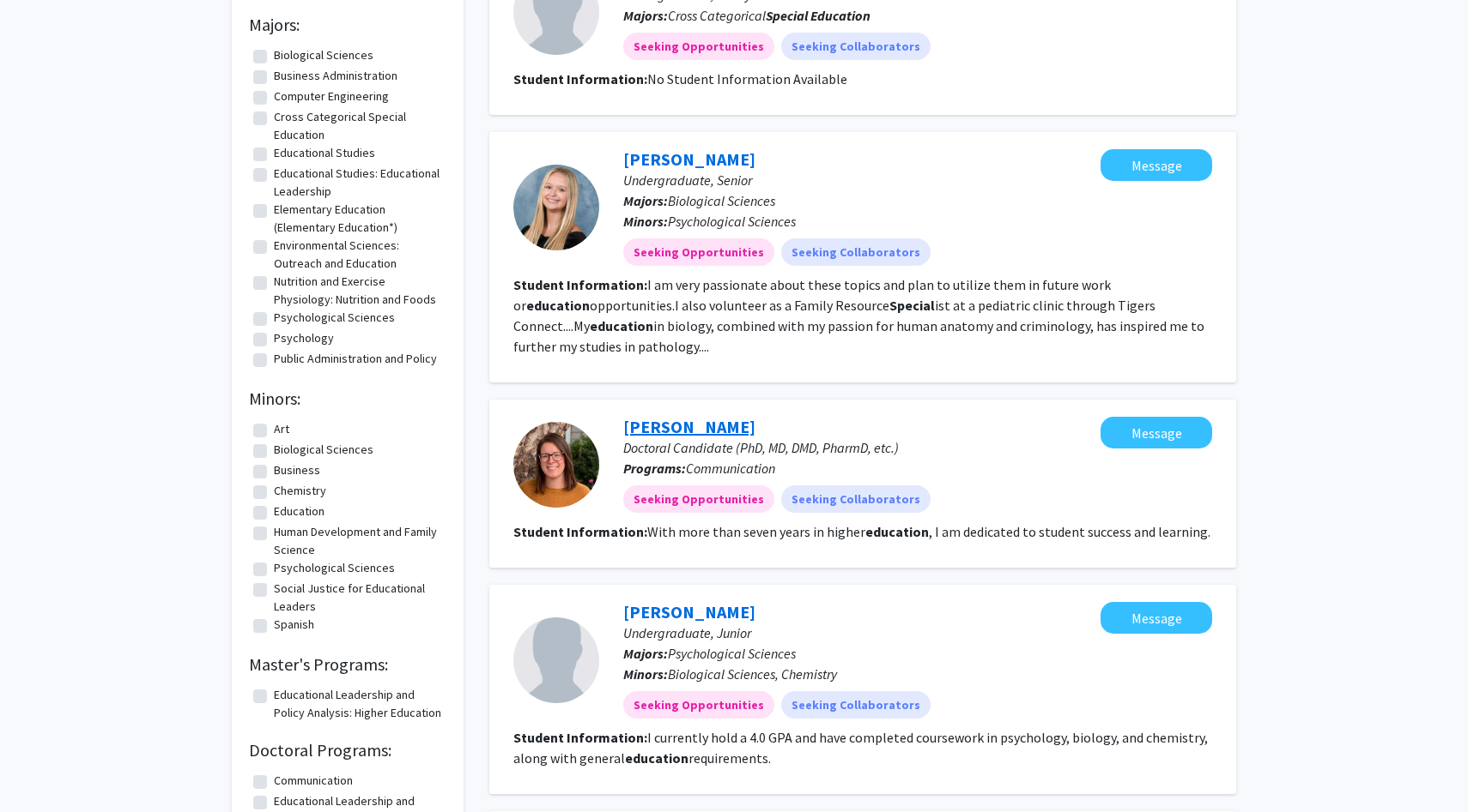
click at [677, 430] on link "[PERSON_NAME]" at bounding box center [690, 426] width 132 height 21
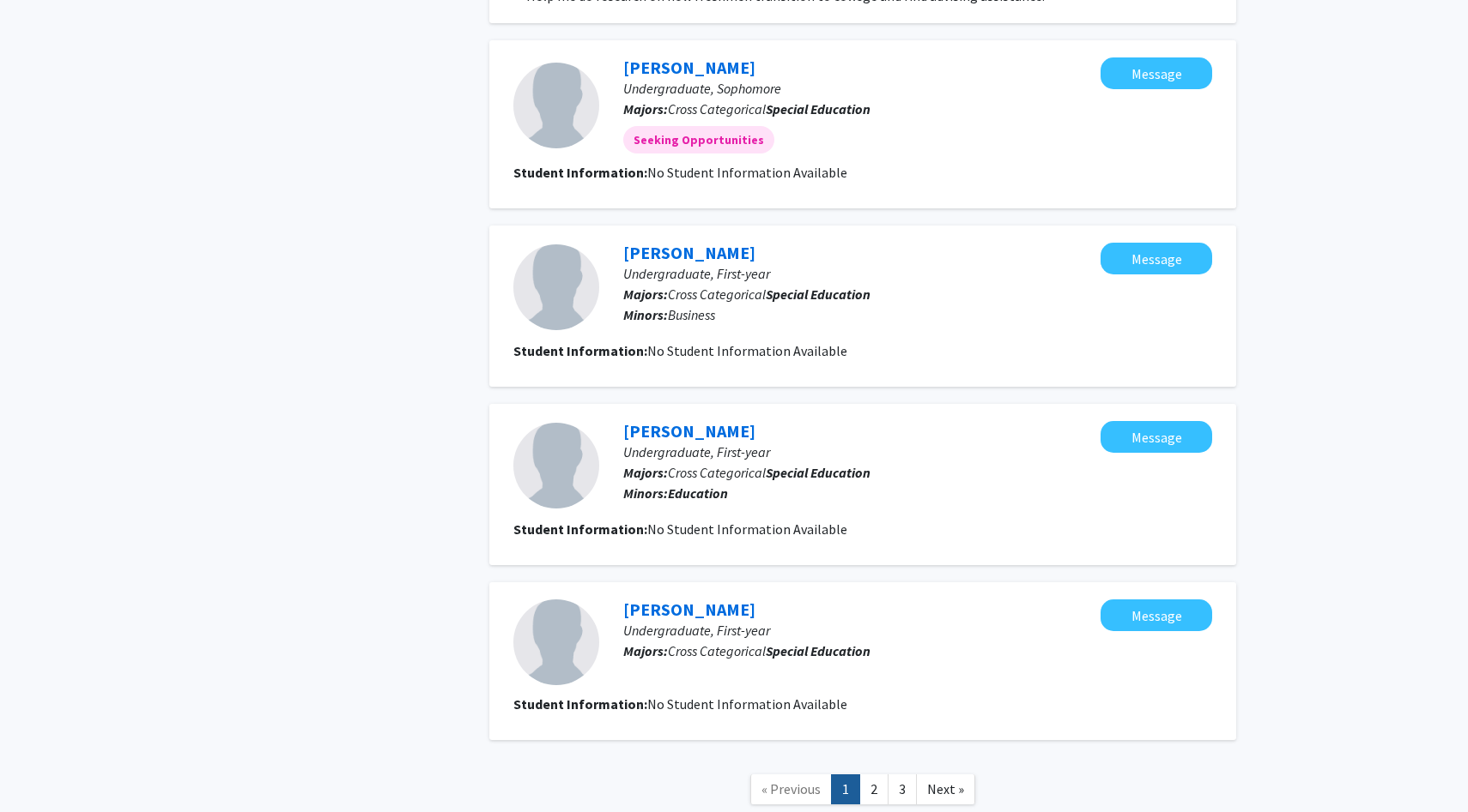
scroll to position [1597, 0]
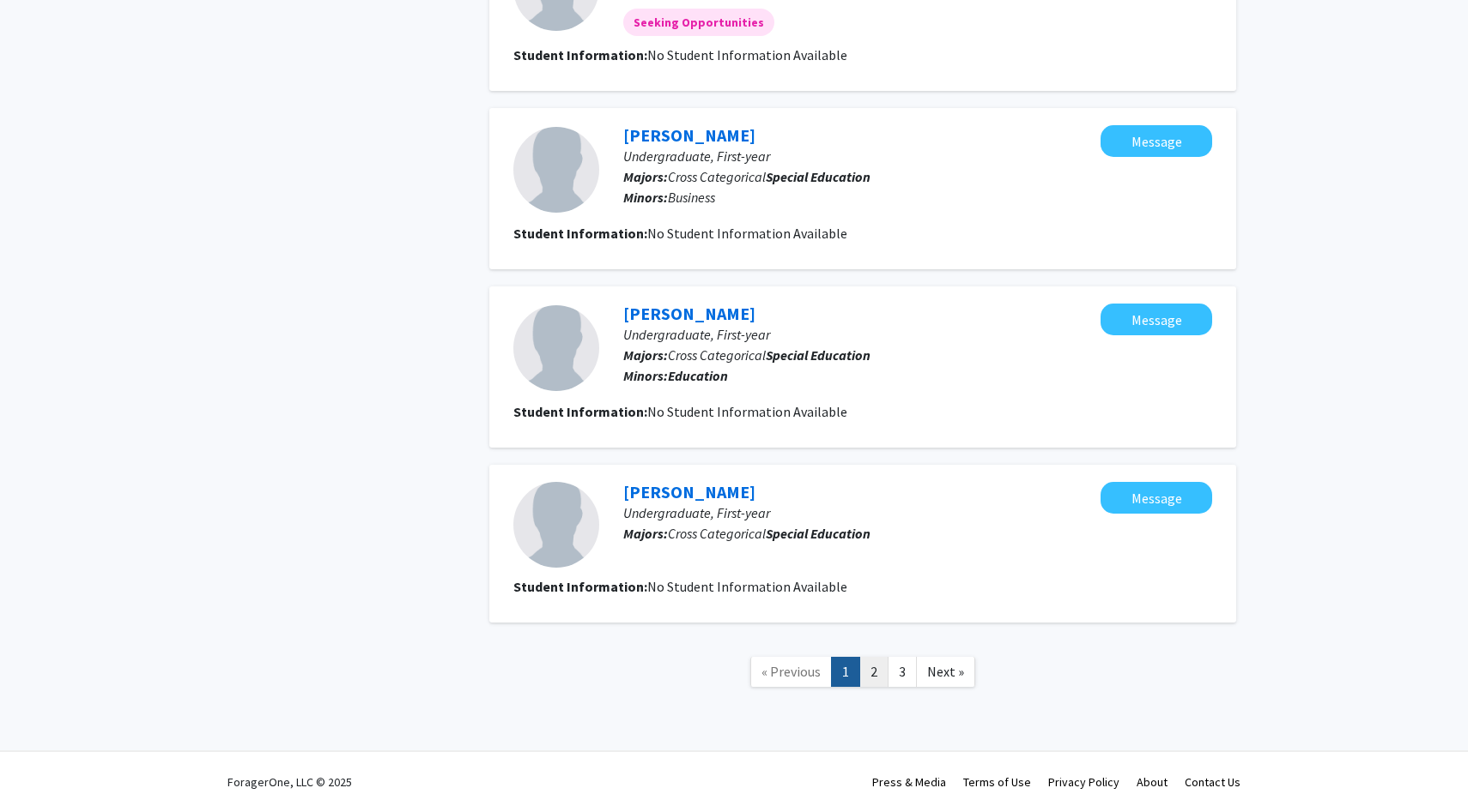
click at [868, 673] on link "2" at bounding box center [874, 672] width 29 height 30
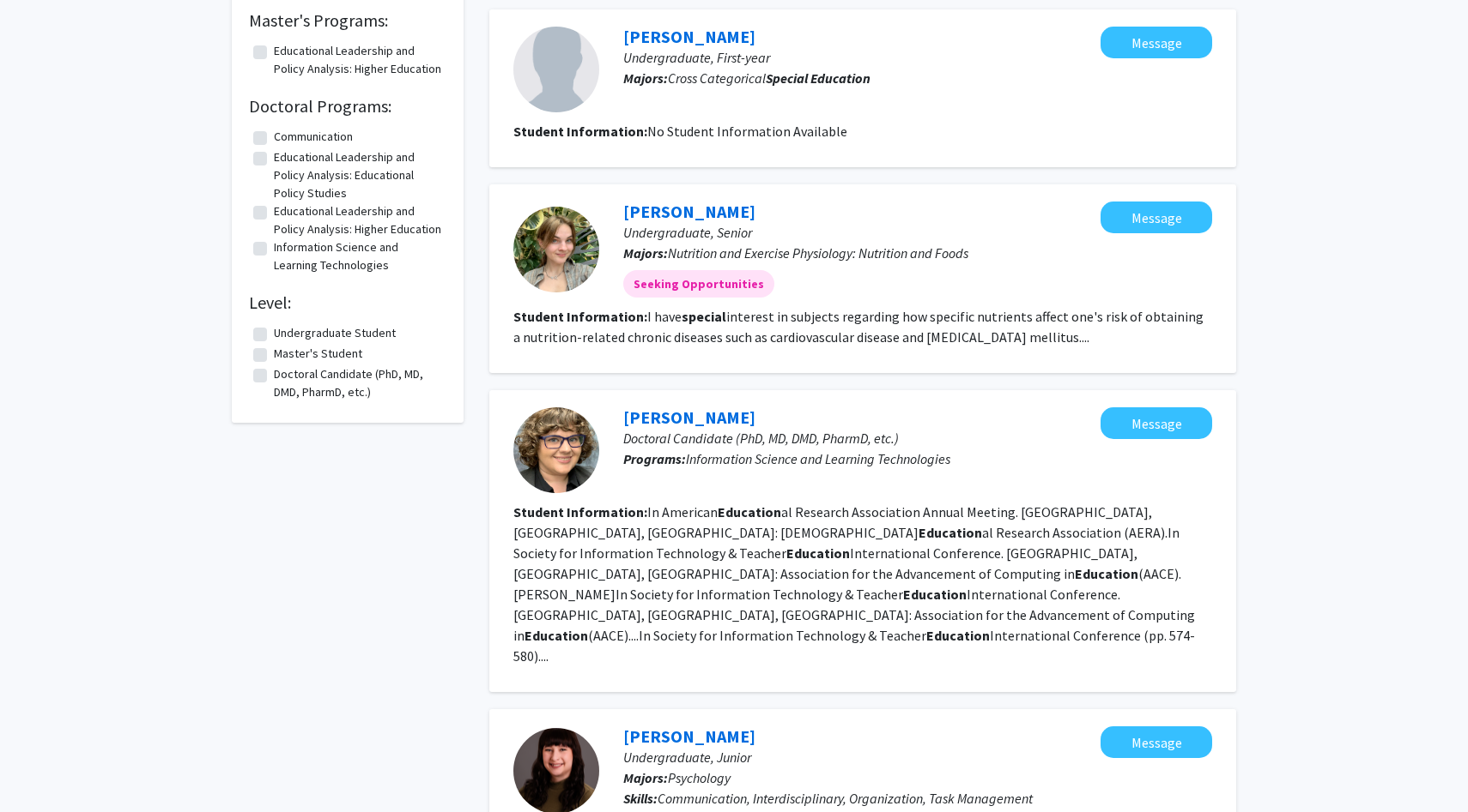
scroll to position [871, 0]
click at [680, 415] on link "[PERSON_NAME]" at bounding box center [690, 417] width 132 height 21
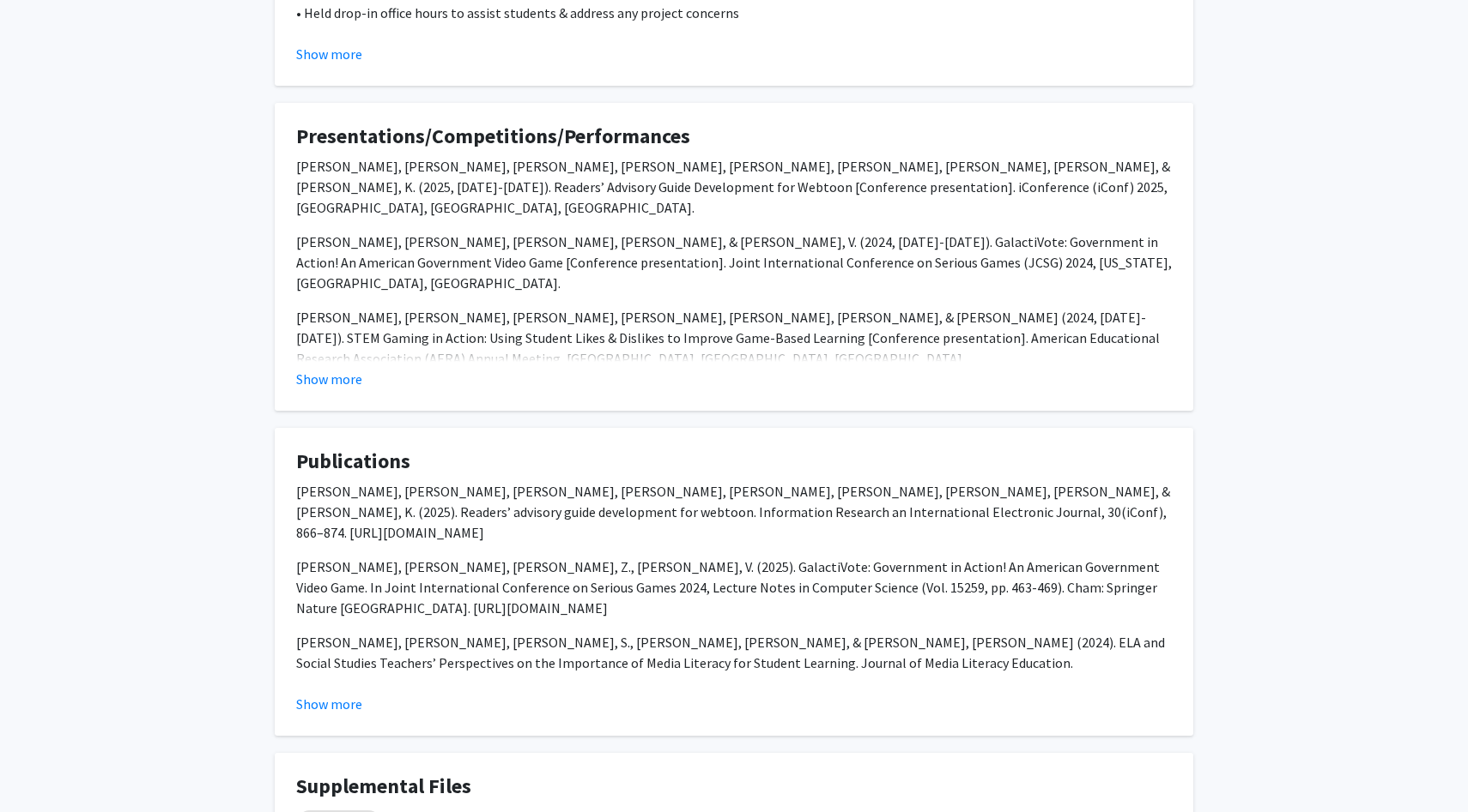
scroll to position [1015, 0]
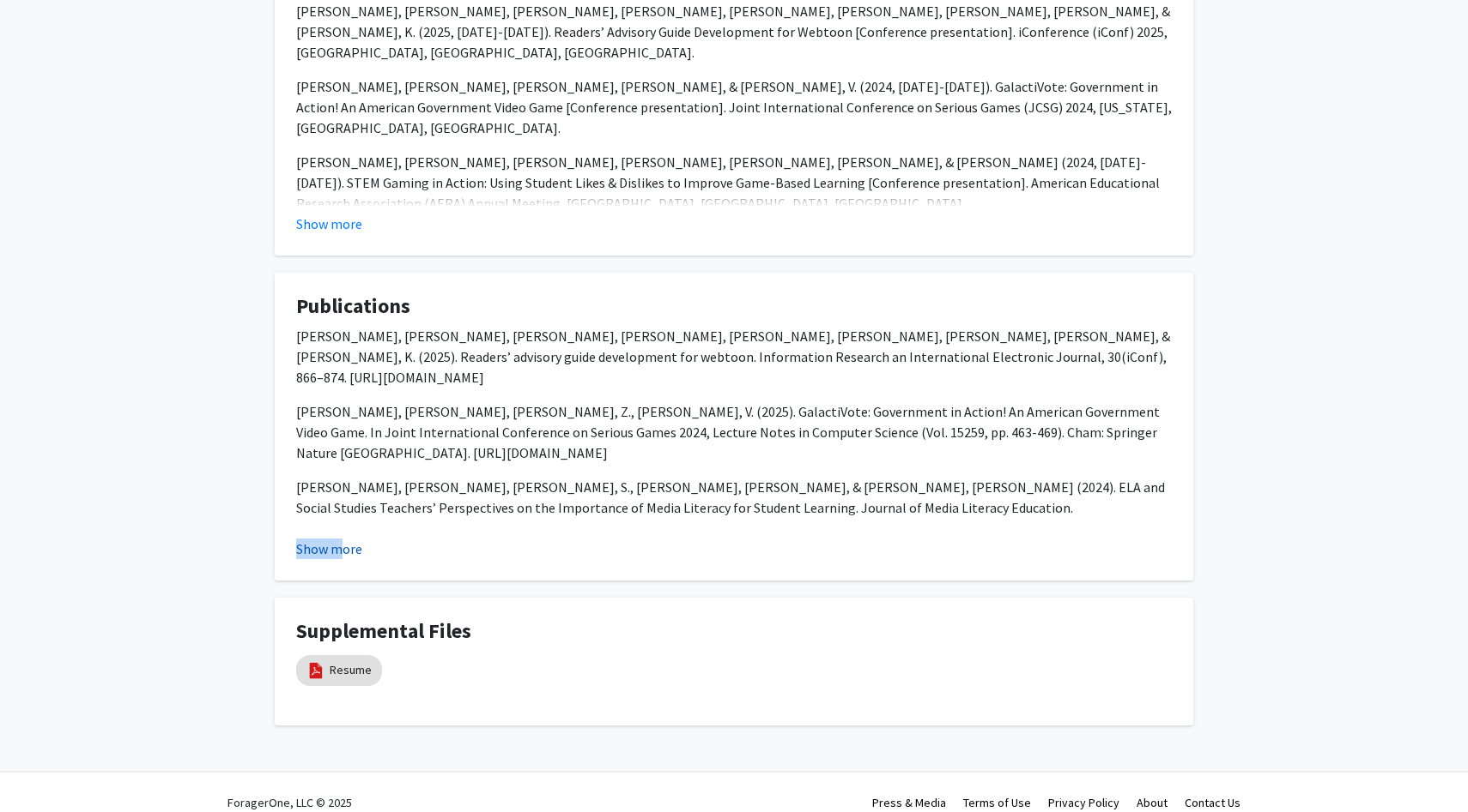
click at [344, 537] on fg-card "Publications [PERSON_NAME], [PERSON_NAME], [PERSON_NAME], [PERSON_NAME], [PERSO…" at bounding box center [734, 426] width 919 height 308
click at [340, 538] on button "Show more" at bounding box center [329, 548] width 66 height 20
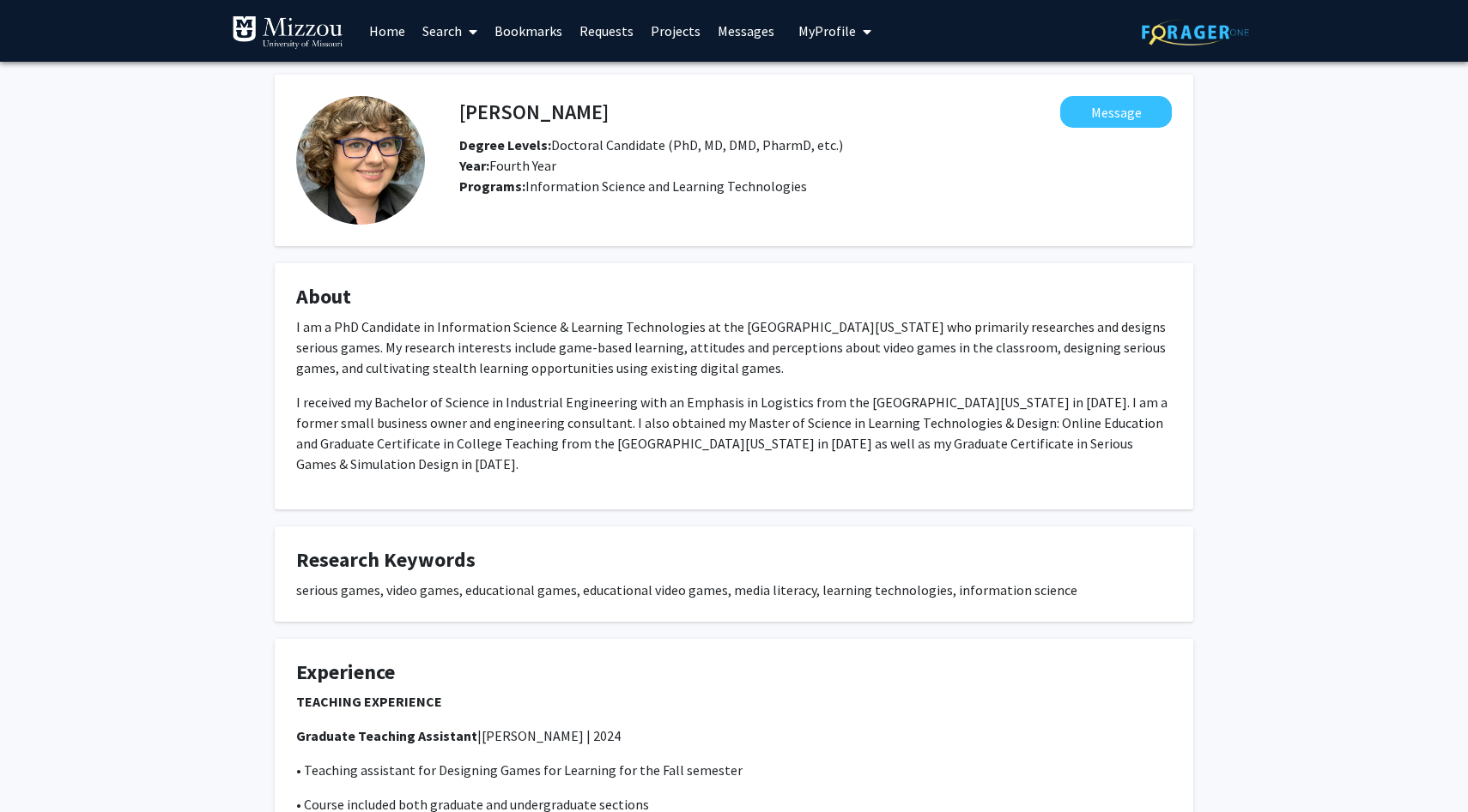
scroll to position [0, 0]
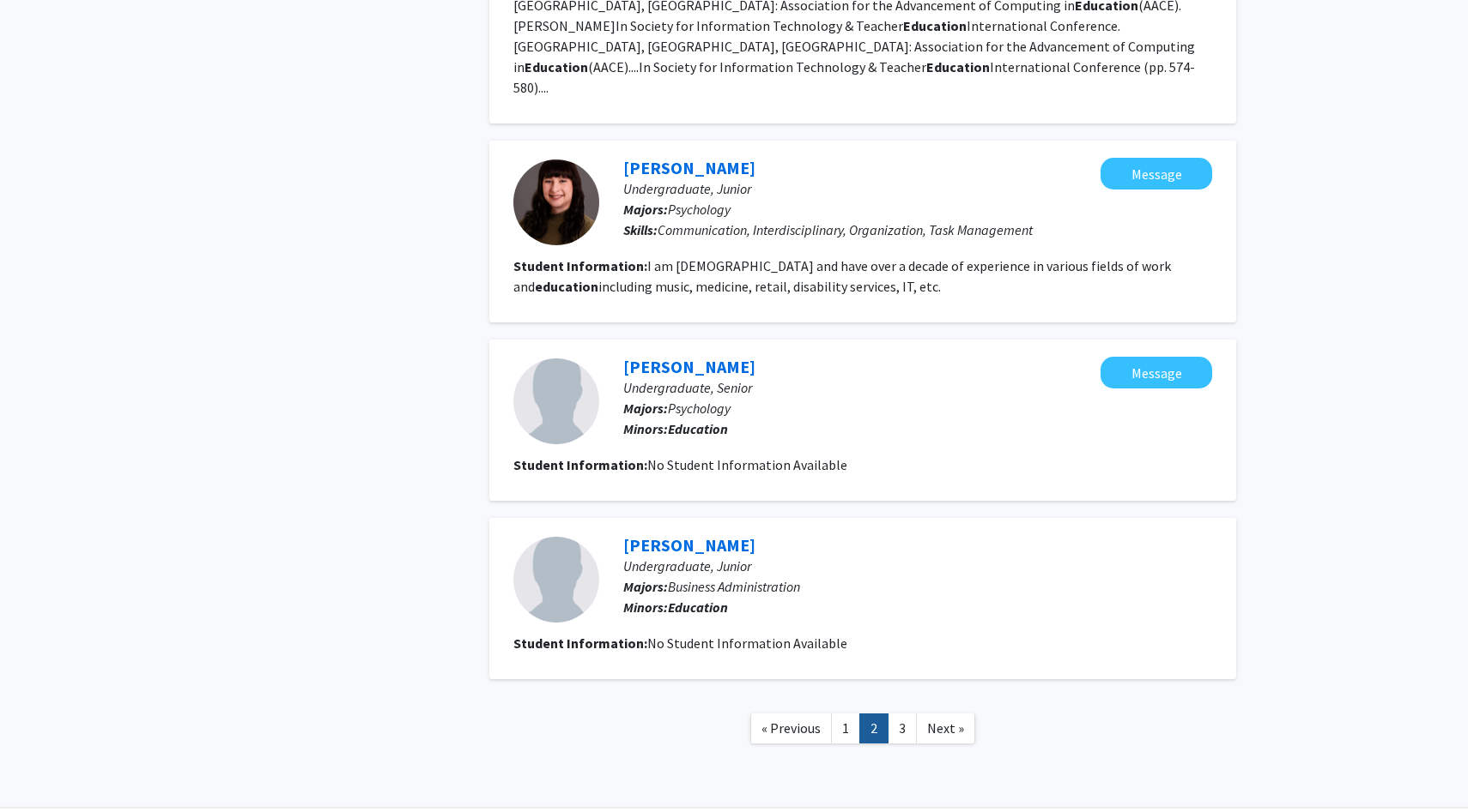
scroll to position [1455, 0]
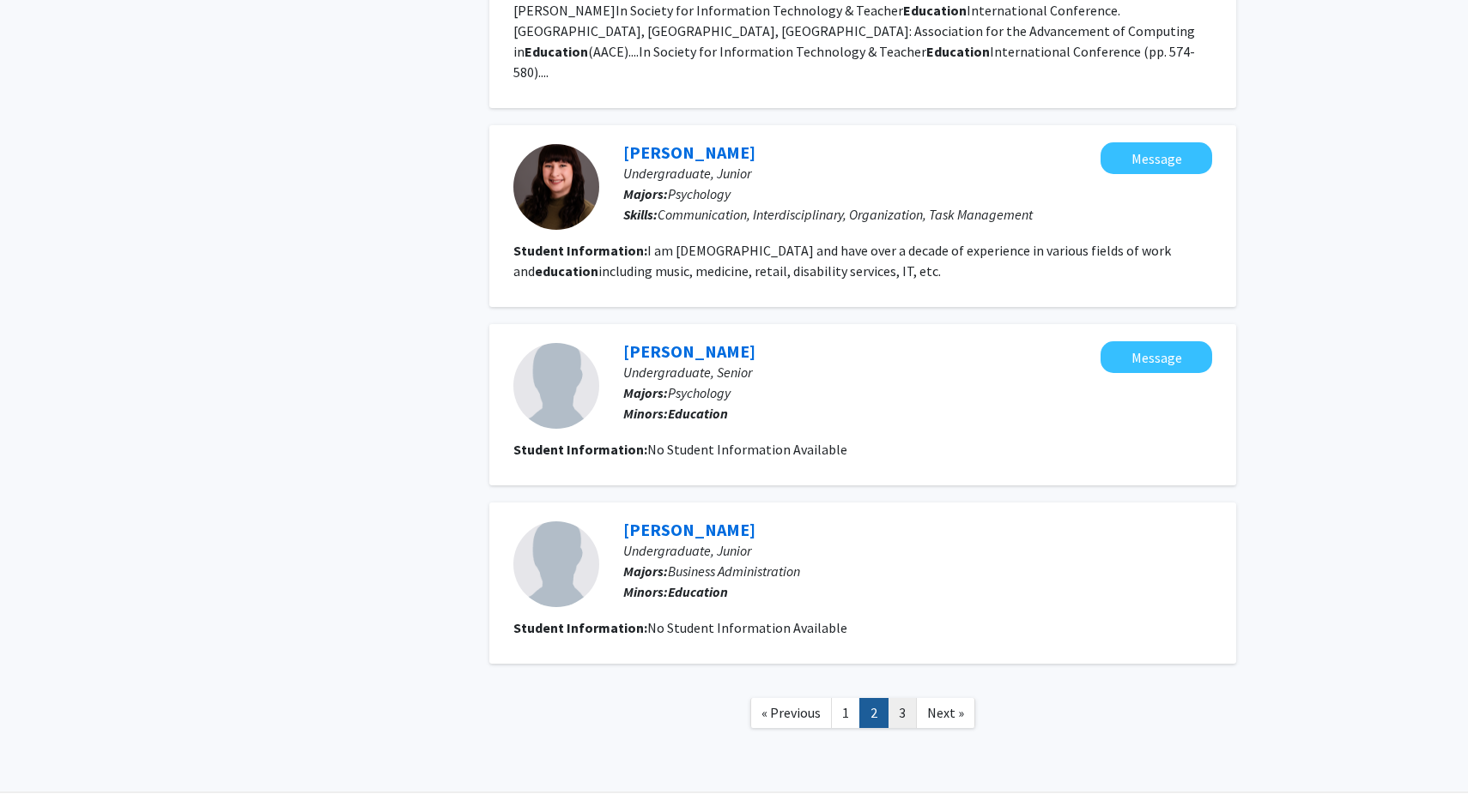
click at [895, 698] on link "3" at bounding box center [902, 713] width 29 height 30
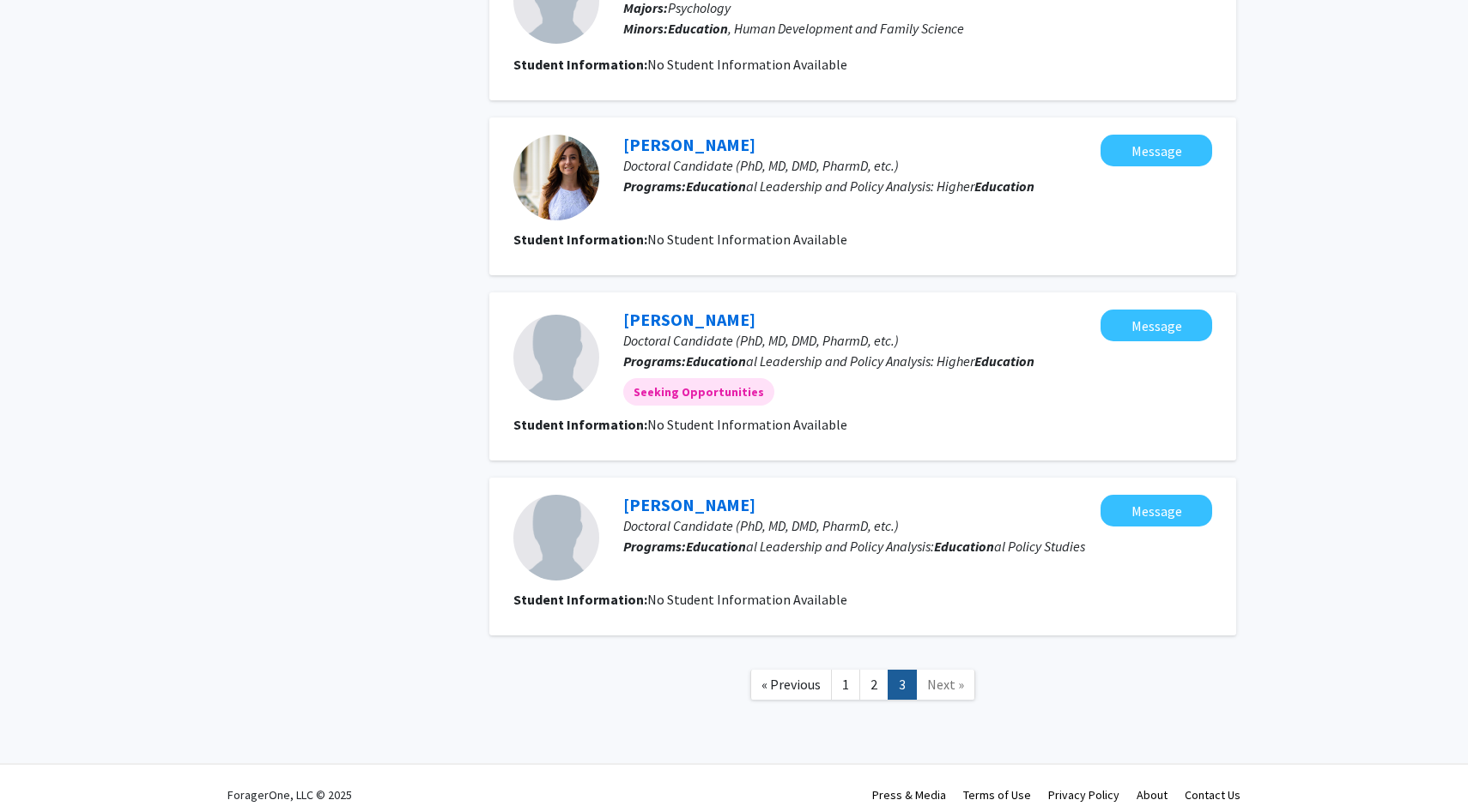
scroll to position [1375, 0]
click at [939, 682] on span "Next »" at bounding box center [946, 683] width 37 height 18
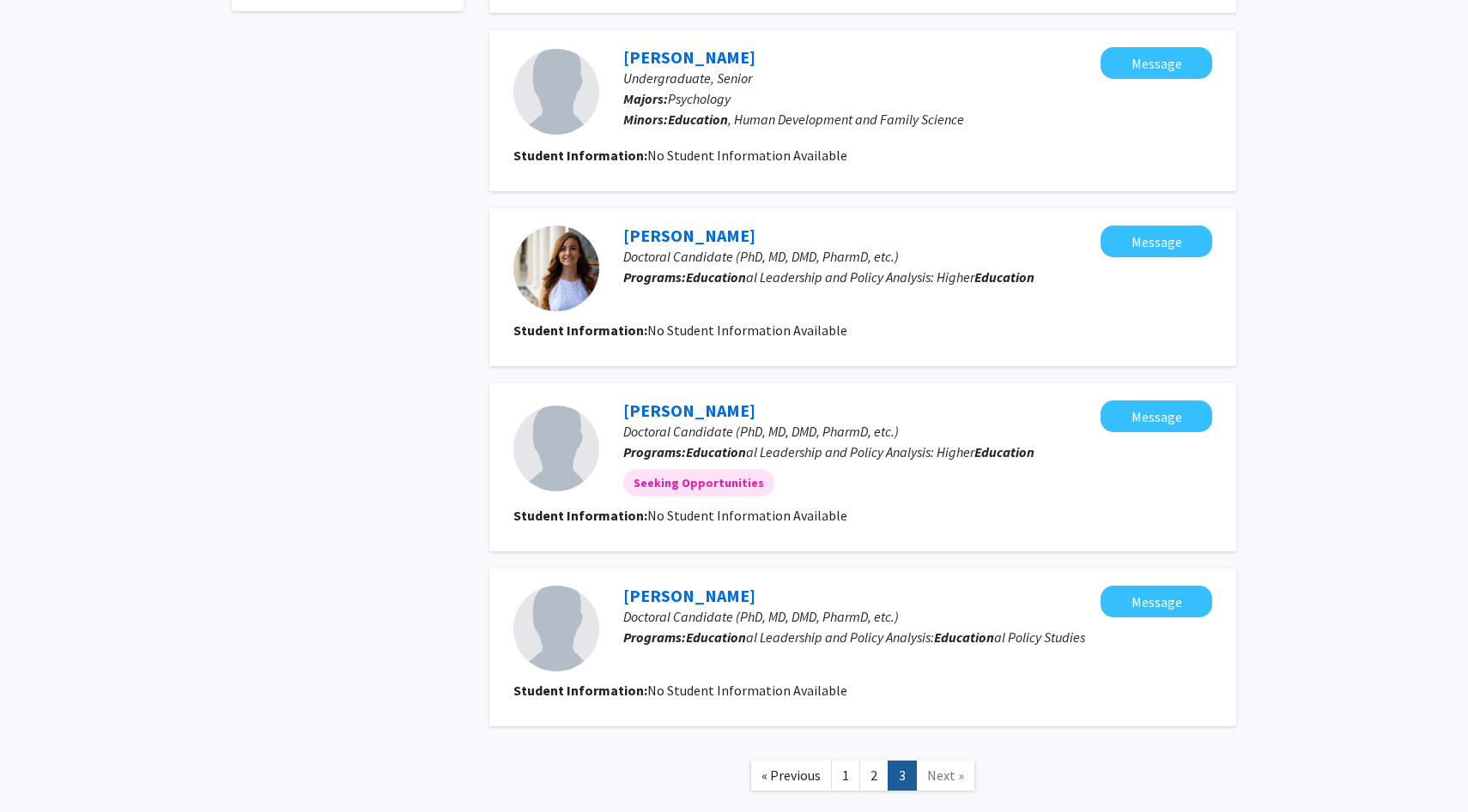
scroll to position [1386, 0]
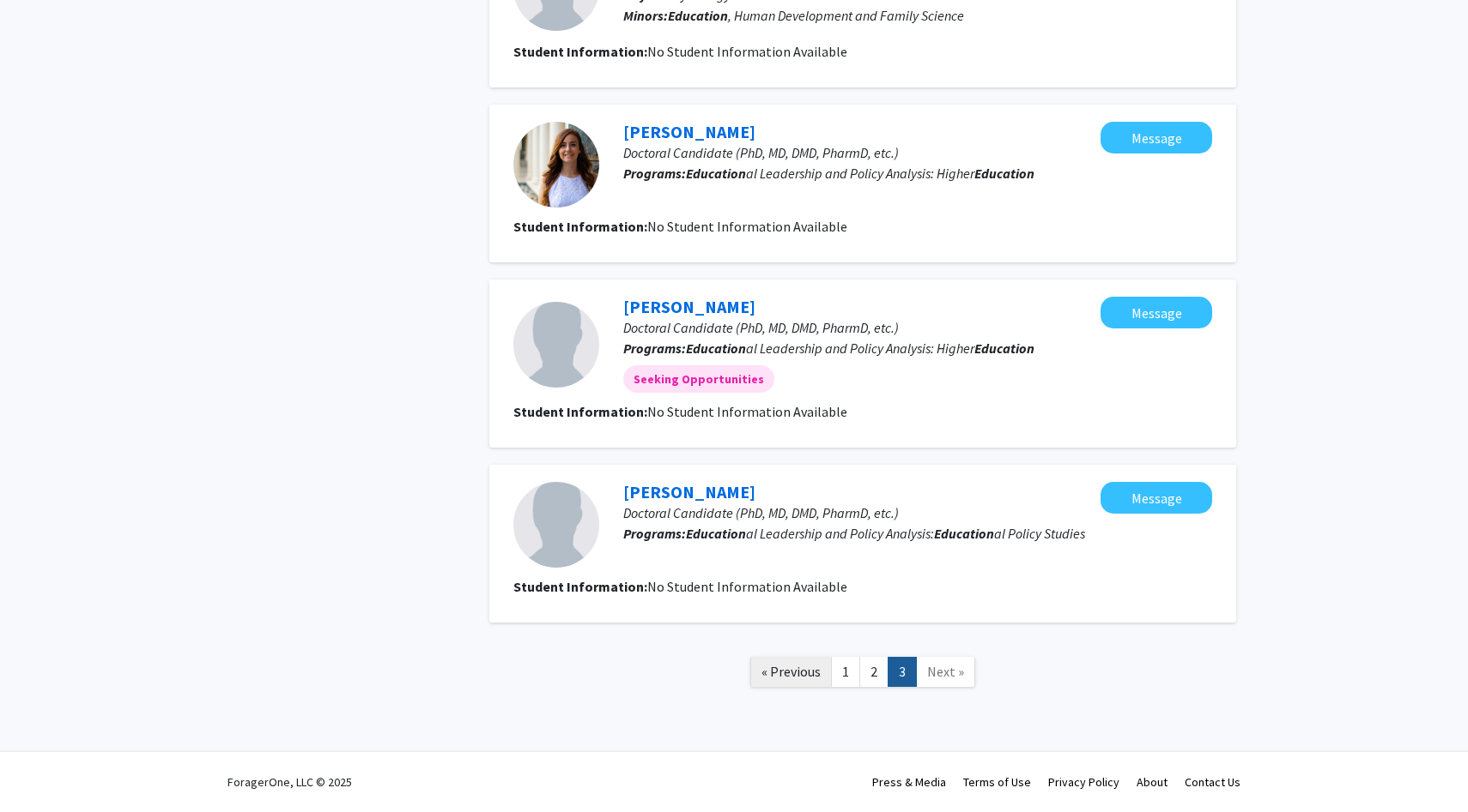
click at [813, 675] on span "« Previous" at bounding box center [791, 672] width 59 height 18
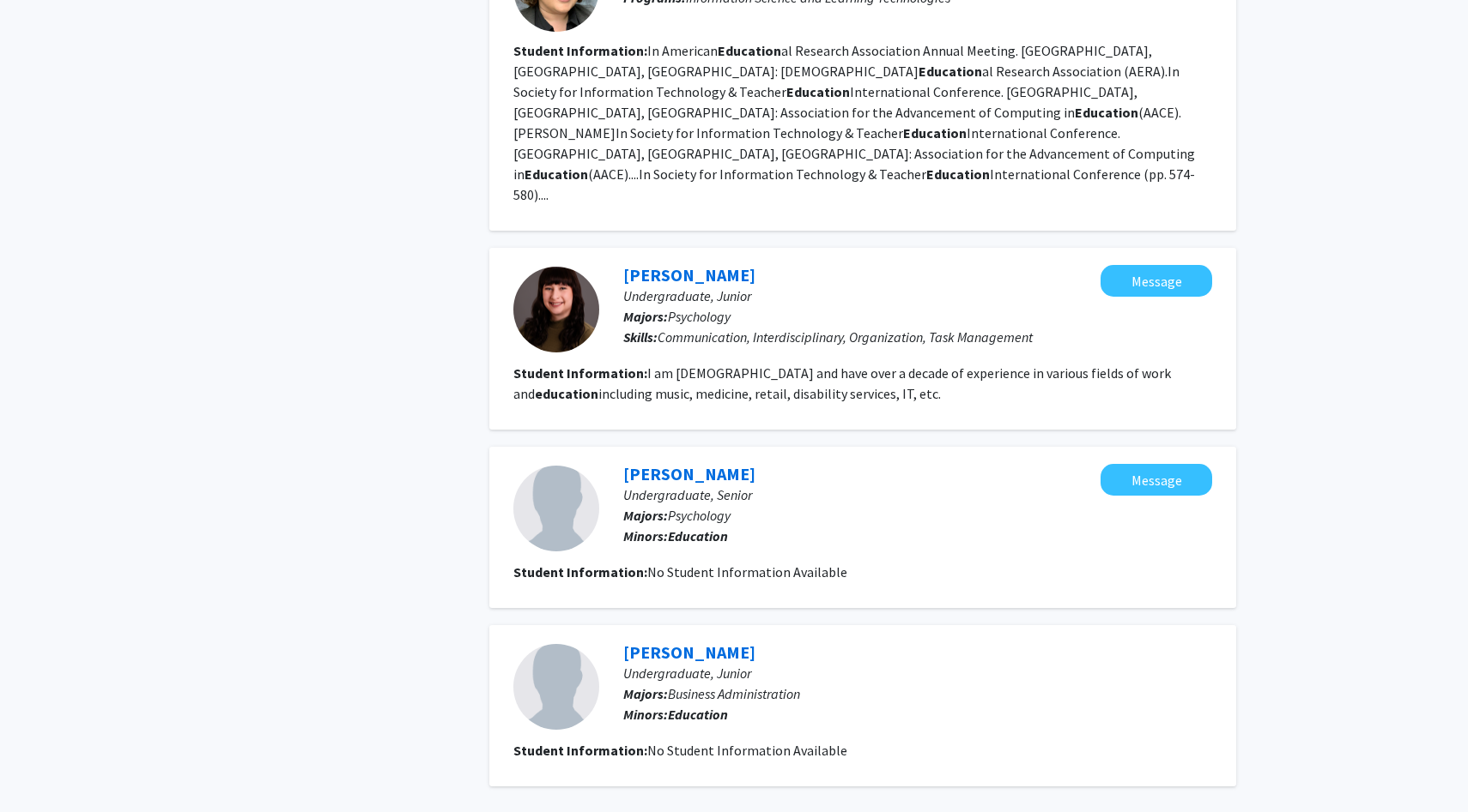
scroll to position [1455, 0]
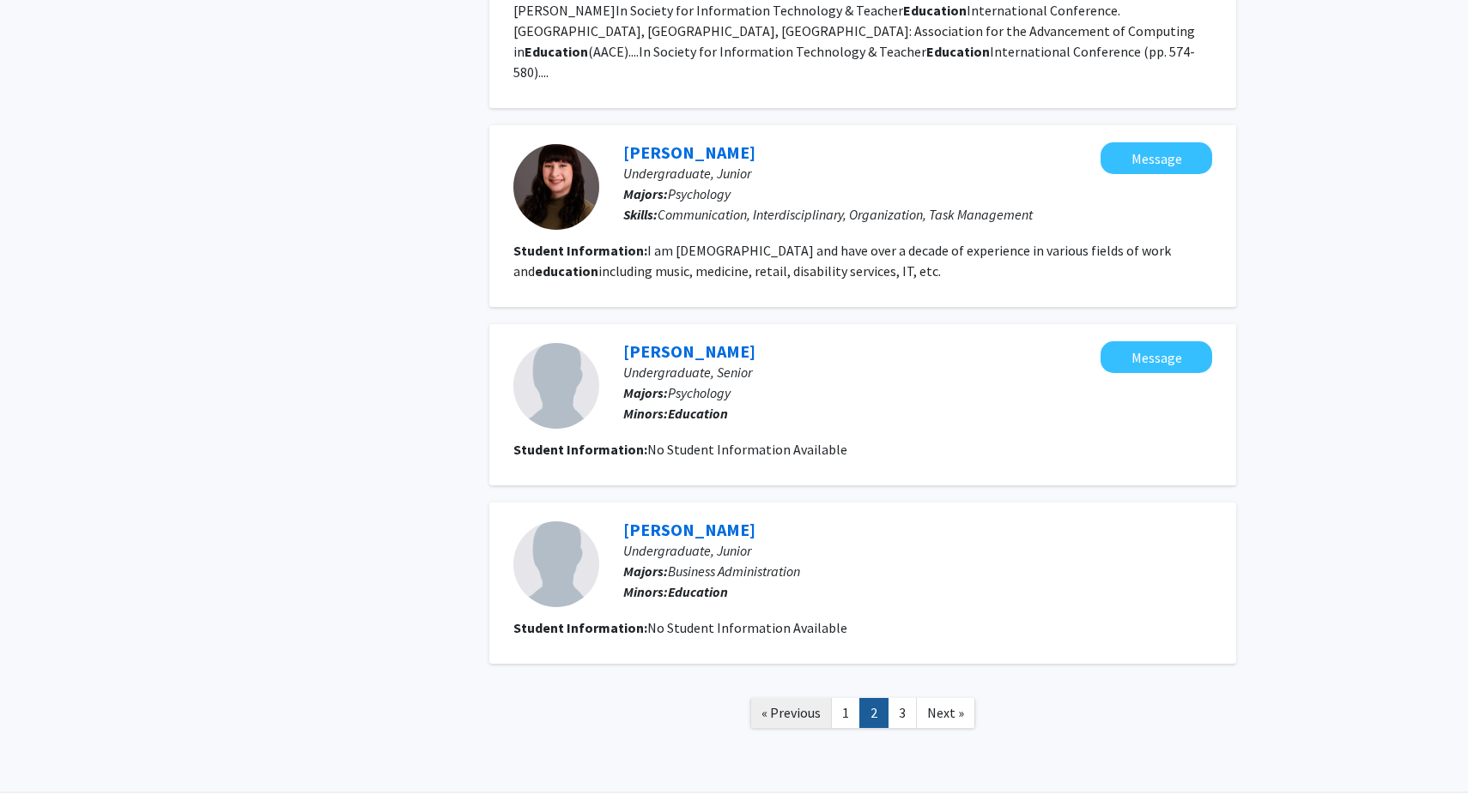
click at [791, 704] on span "« Previous" at bounding box center [791, 713] width 59 height 18
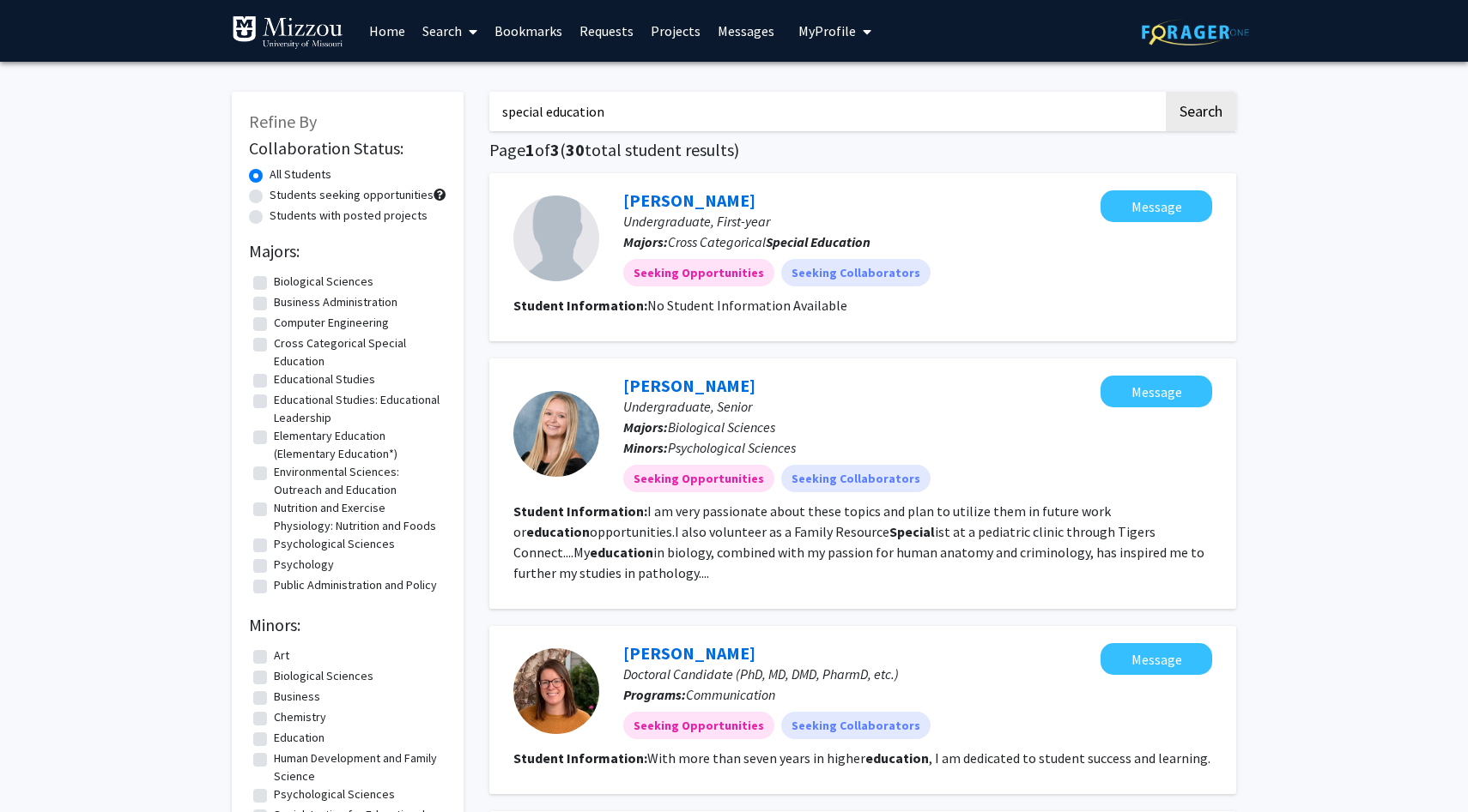
click at [379, 22] on link "Home" at bounding box center [387, 31] width 54 height 60
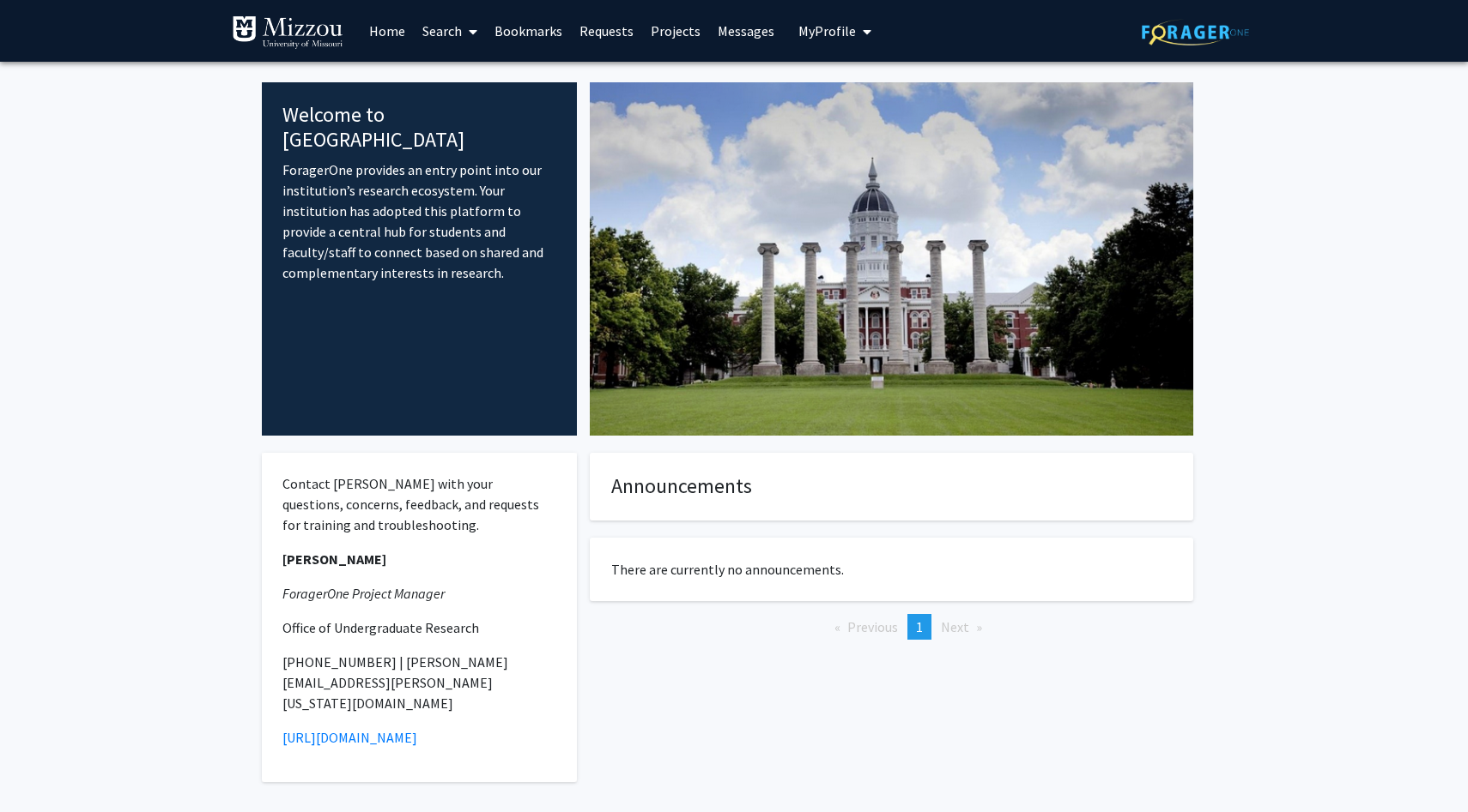
click at [819, 29] on span "My Profile" at bounding box center [826, 31] width 57 height 18
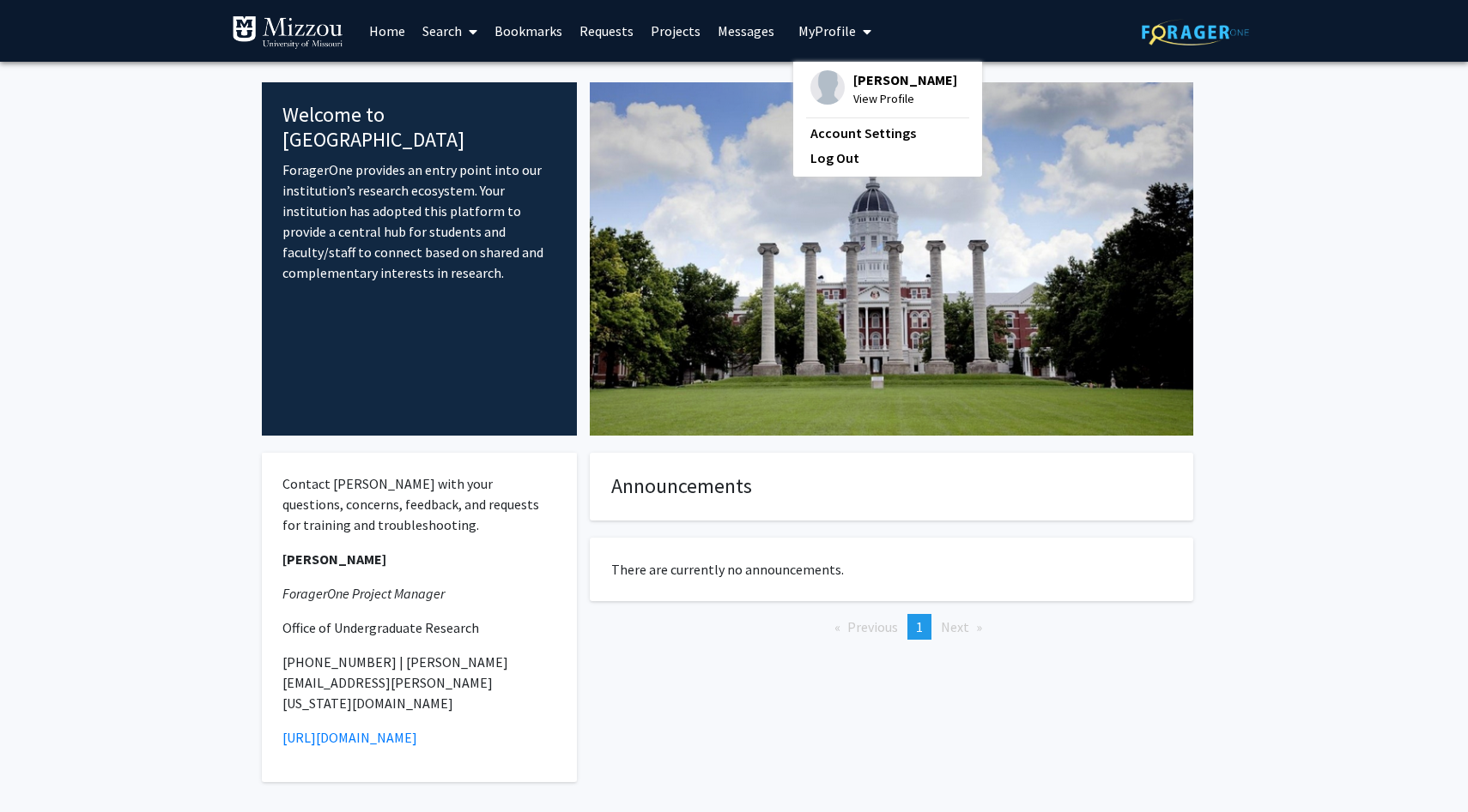
click at [855, 32] on span "My profile dropdown to access profile and logout" at bounding box center [863, 32] width 16 height 60
